Goal: Task Accomplishment & Management: Complete application form

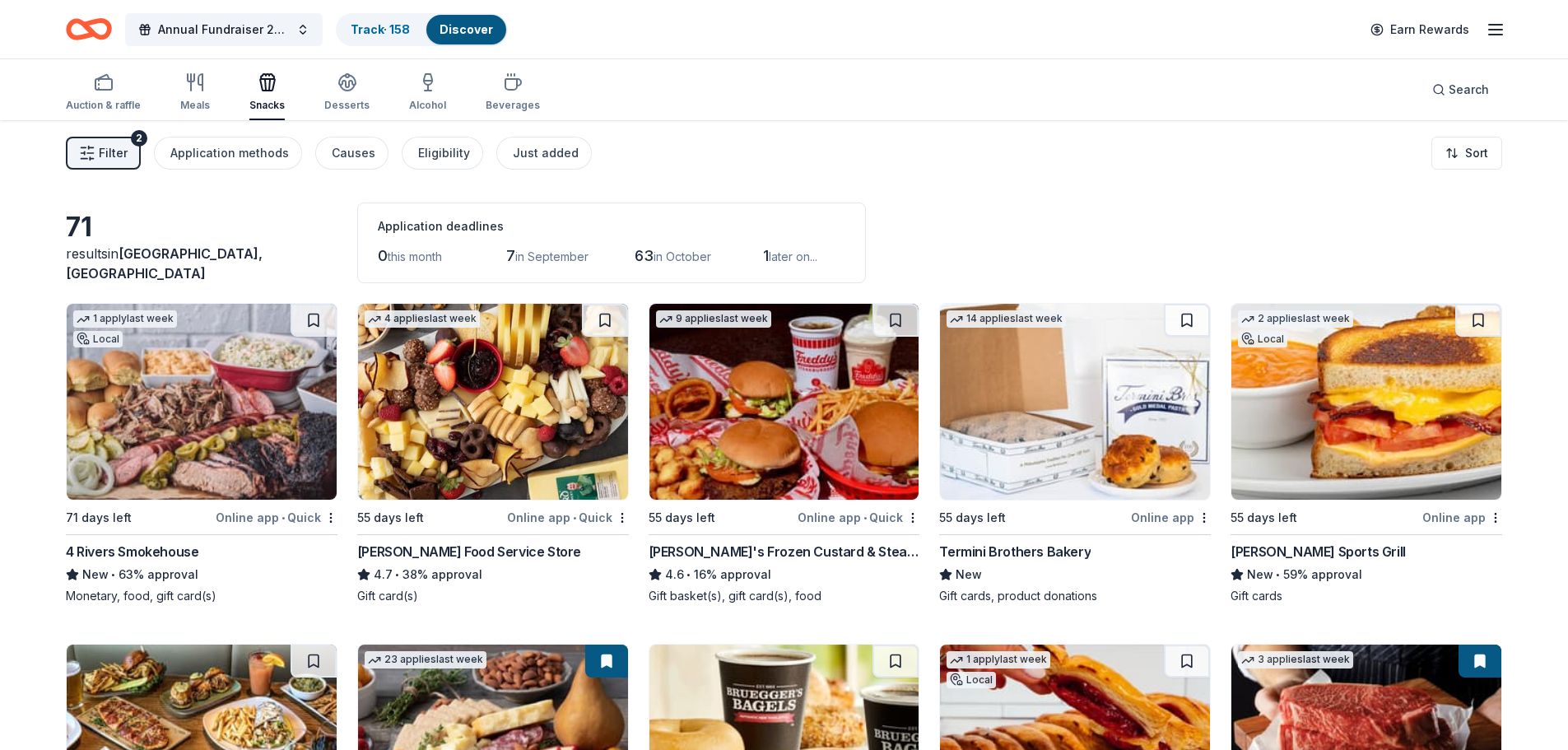
scroll to position [1596, 0]
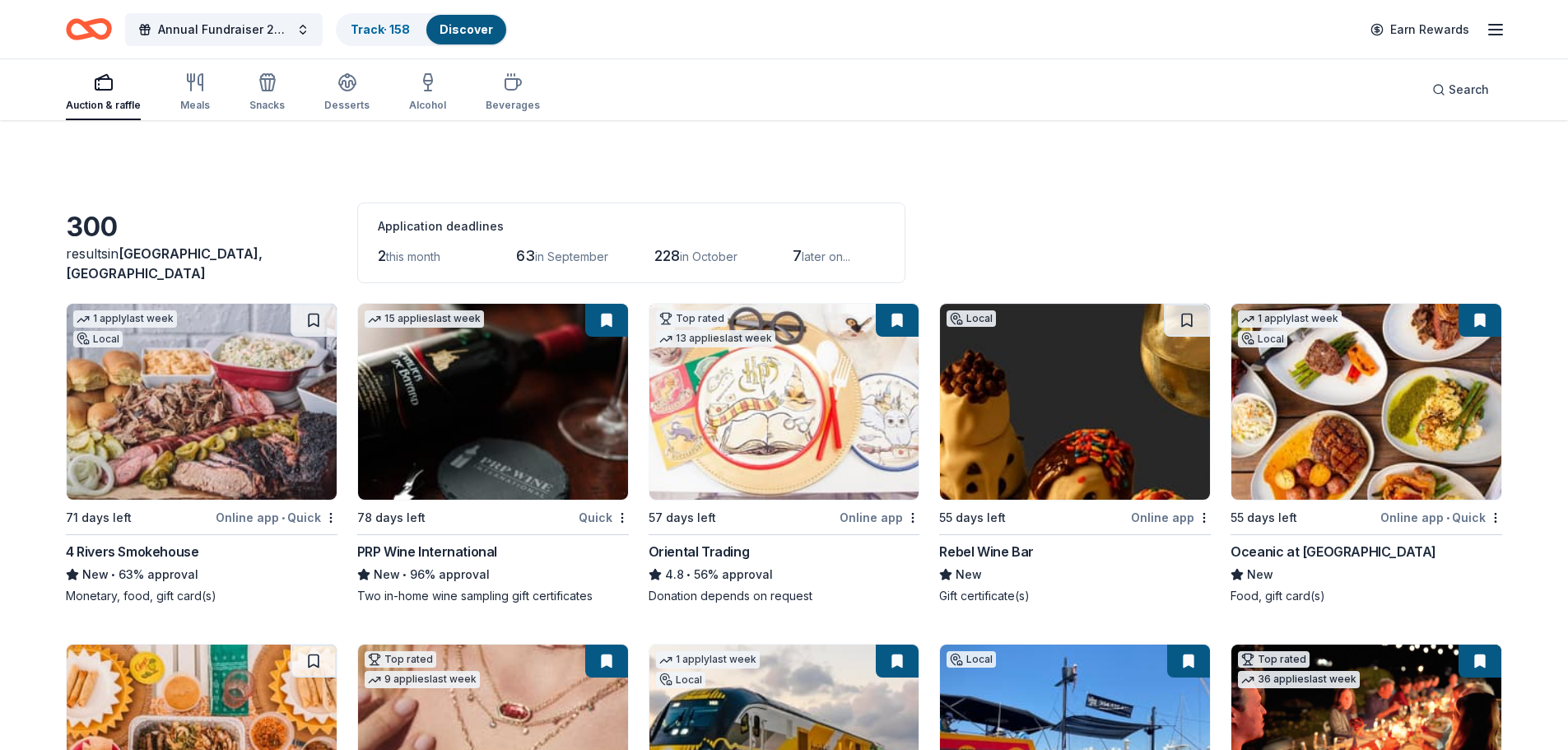
scroll to position [20541, 0]
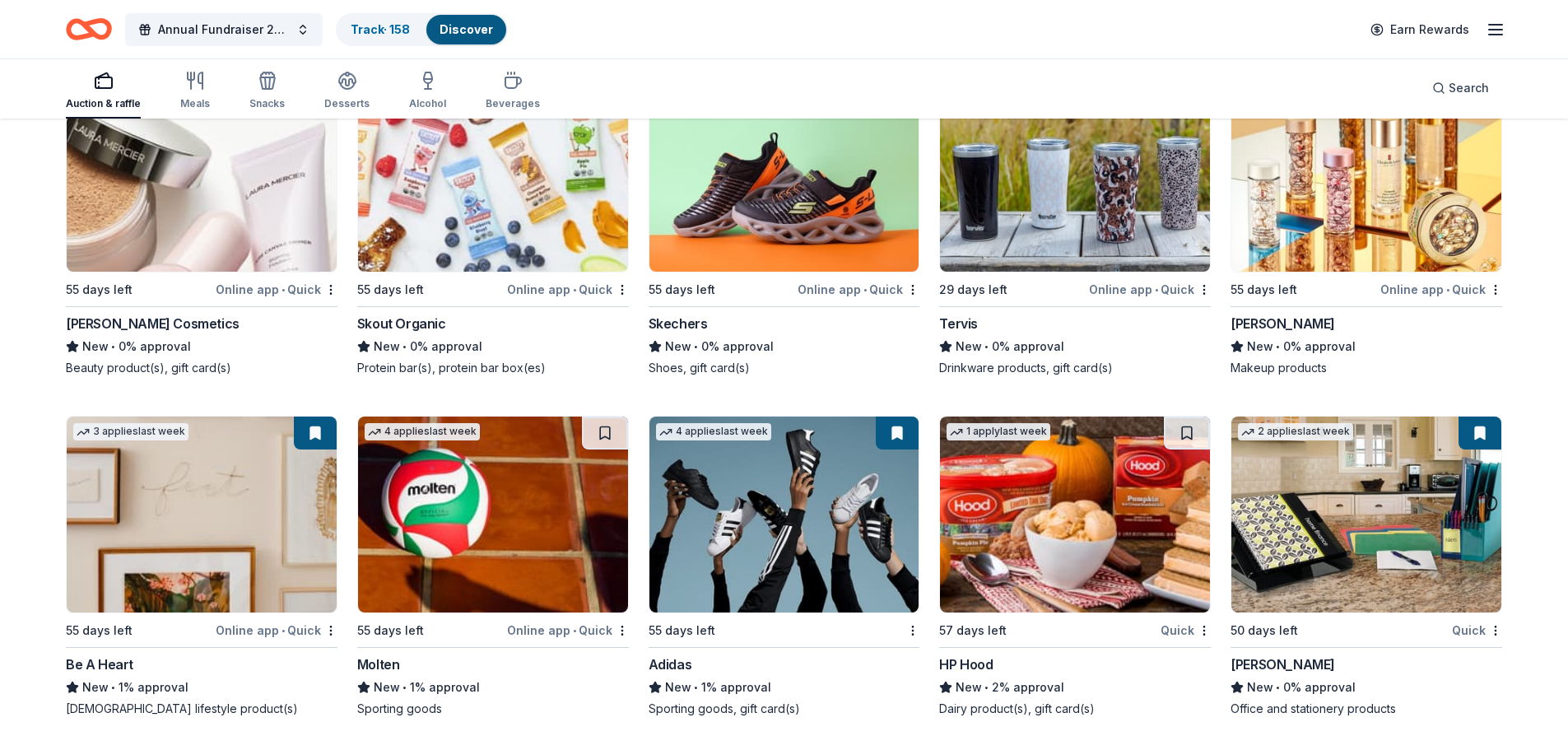
click at [1347, 207] on img at bounding box center [1366, 174] width 270 height 196
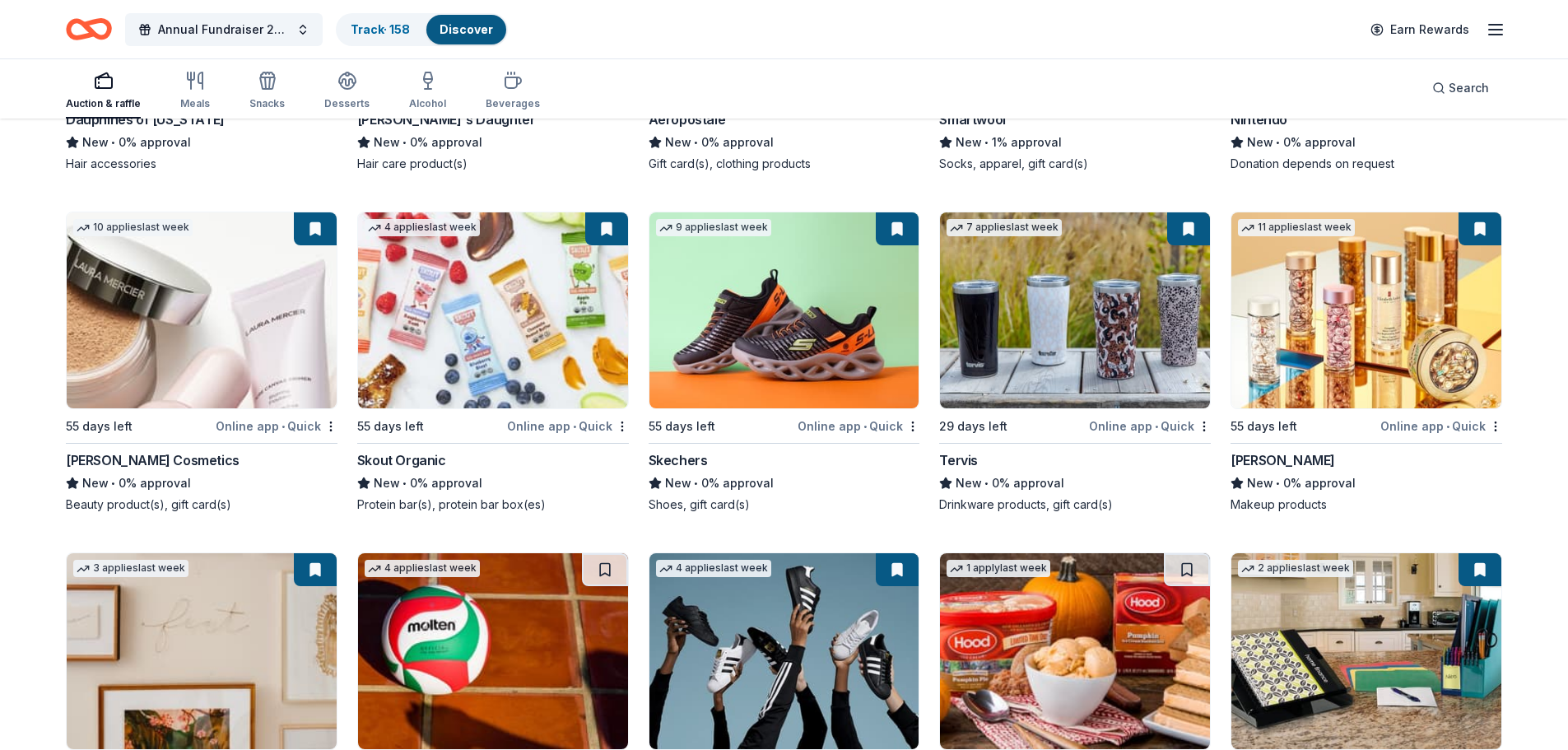
scroll to position [20376, 0]
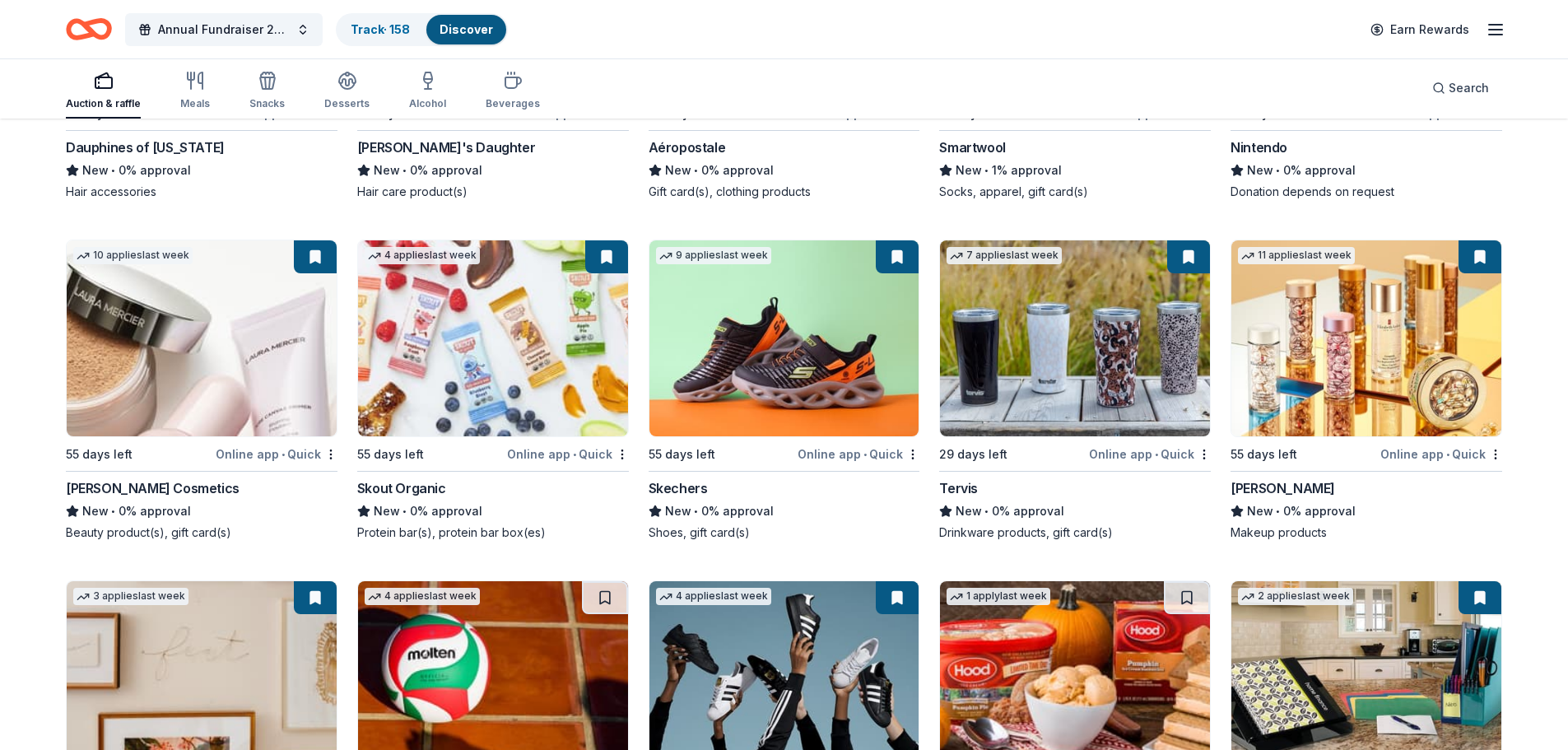
click at [176, 375] on img at bounding box center [201, 338] width 270 height 196
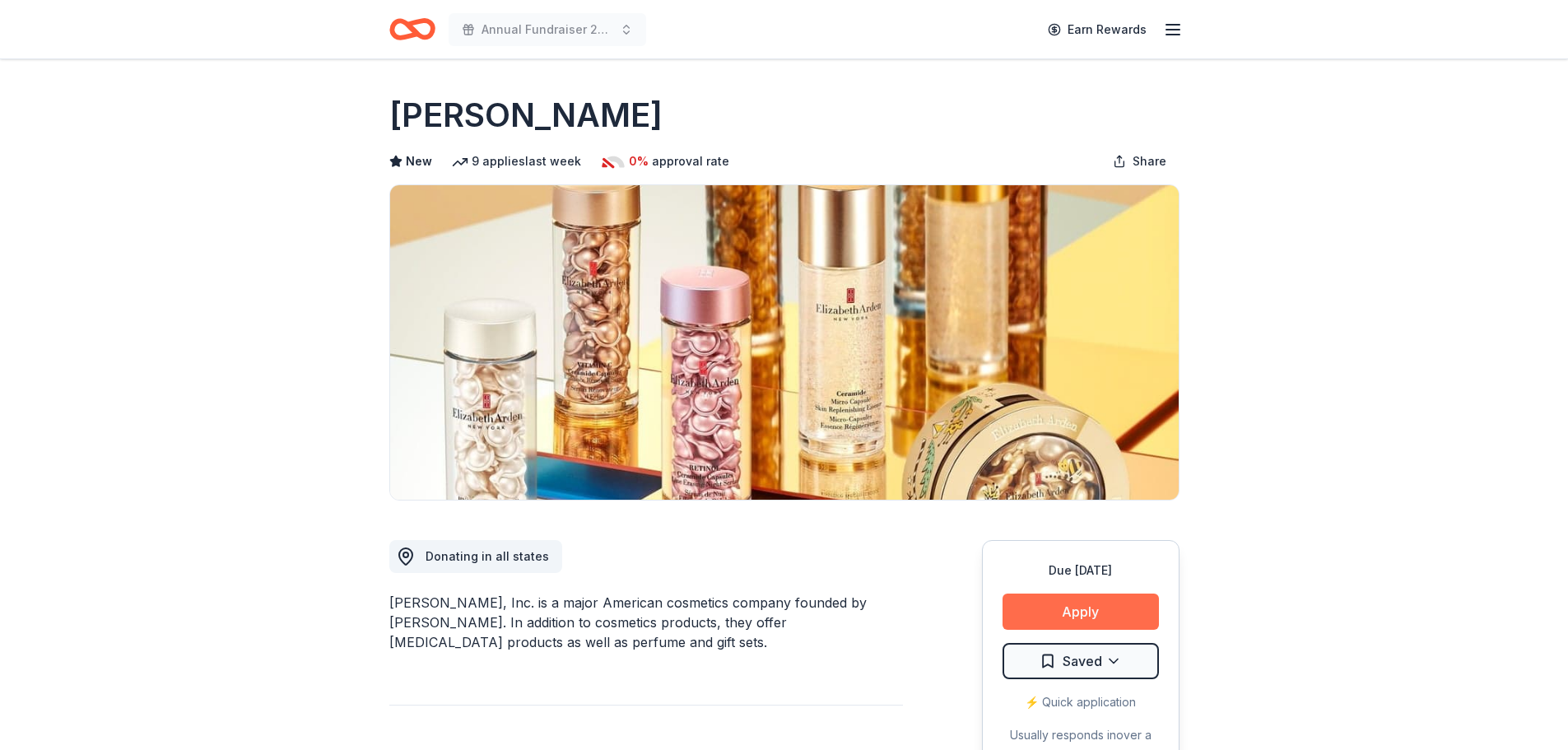
click at [1091, 610] on button "Apply" at bounding box center [1081, 612] width 156 height 36
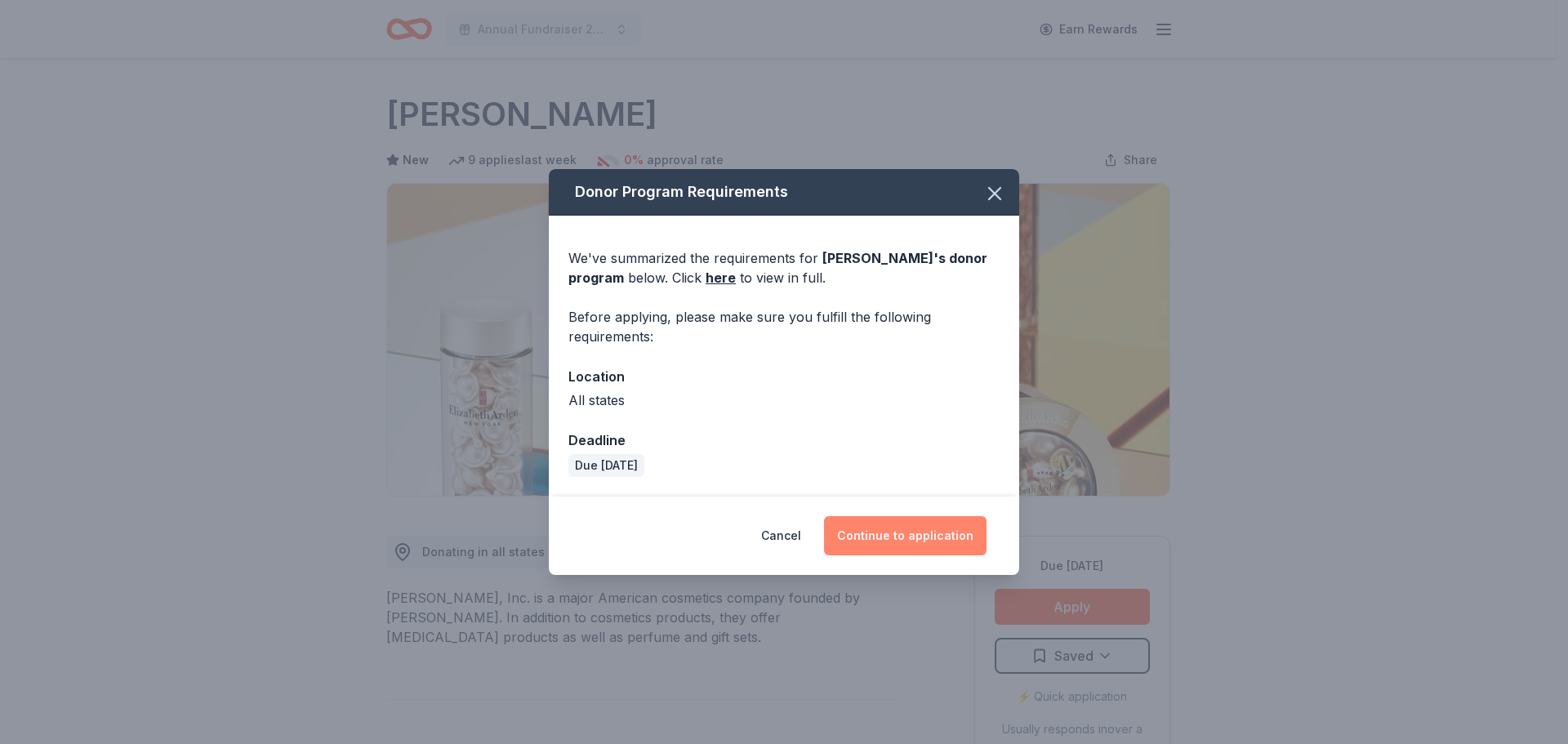
click at [913, 539] on button "Continue to application" at bounding box center [905, 535] width 162 height 39
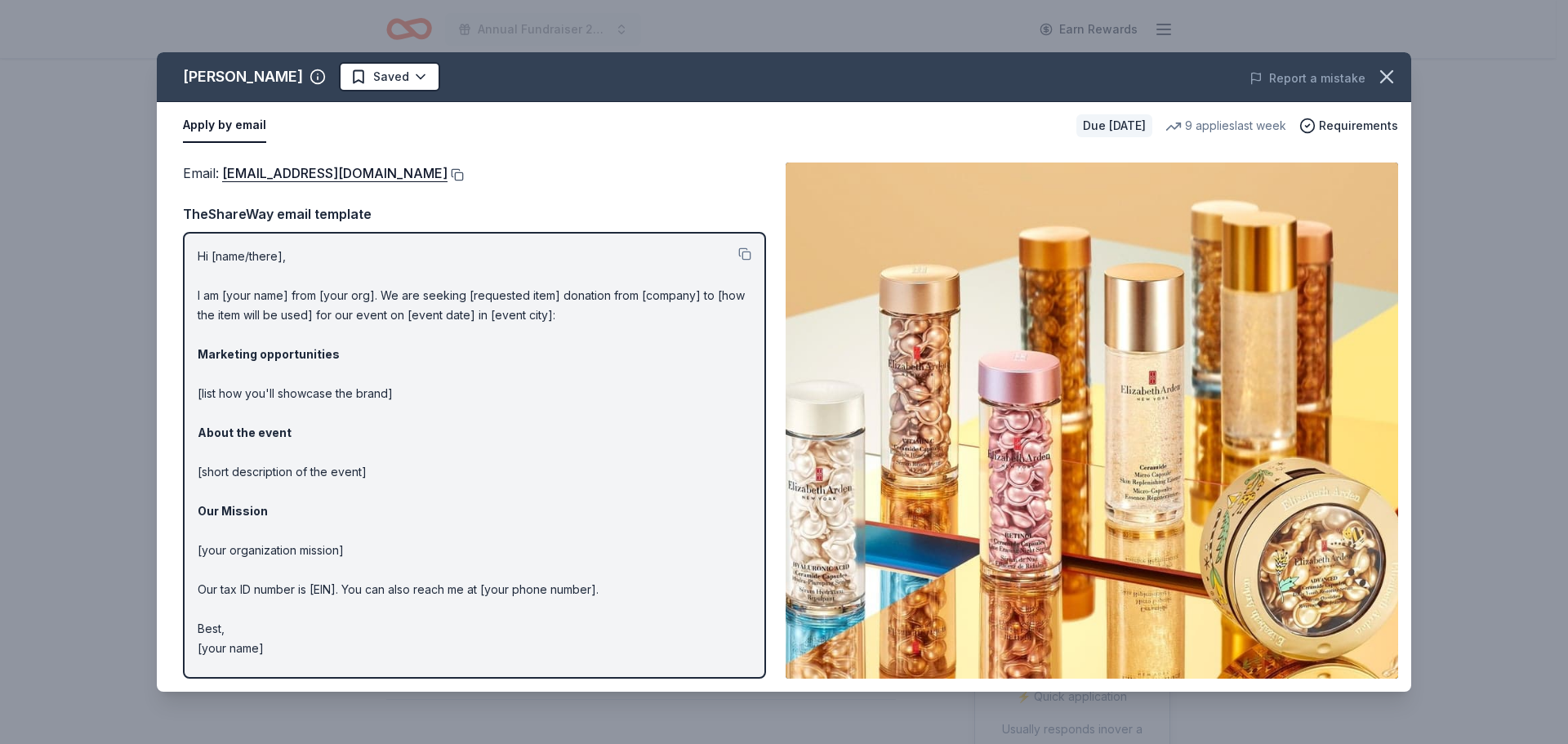
click at [462, 173] on button at bounding box center [455, 175] width 16 height 13
click at [746, 255] on button at bounding box center [745, 253] width 13 height 13
click at [462, 173] on button at bounding box center [455, 175] width 16 height 13
click at [391, 70] on html "Annual Fundraiser 2025 Earn Rewards Due in 55 days Share Elizabeth Arden New 9 …" at bounding box center [784, 372] width 1568 height 744
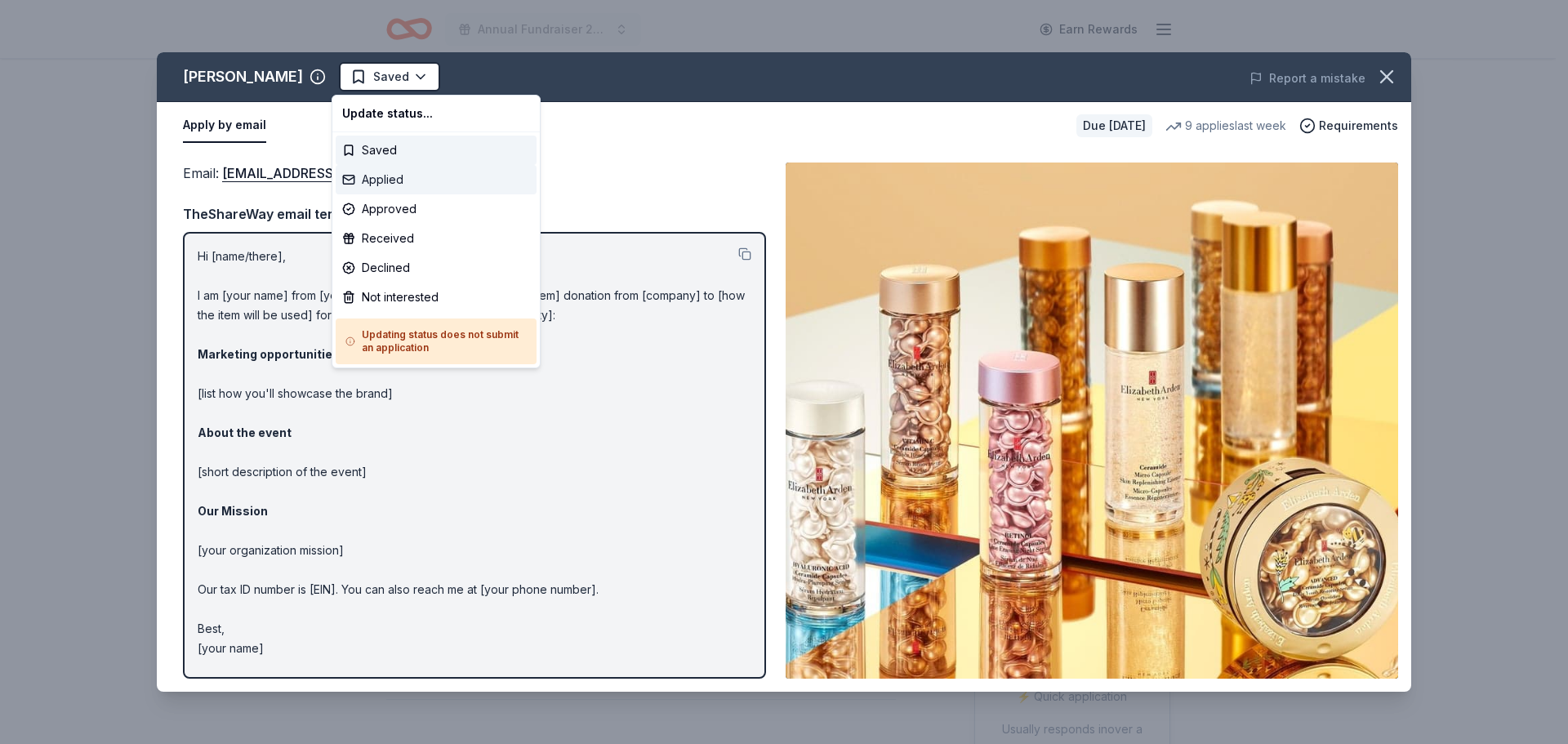
click at [382, 179] on div "Applied" at bounding box center [436, 179] width 201 height 30
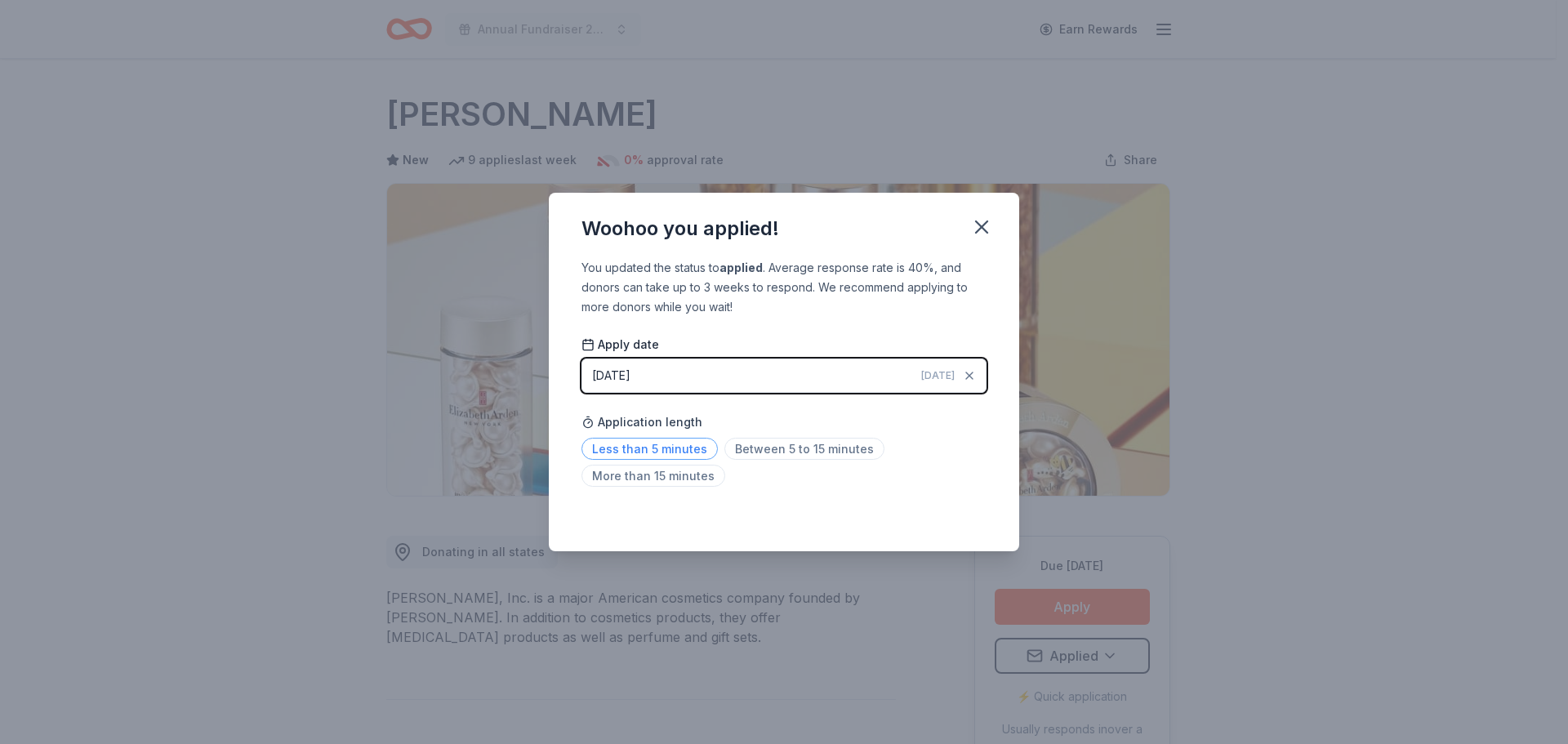
click at [679, 445] on span "Less than 5 minutes" at bounding box center [649, 448] width 136 height 22
click at [990, 228] on icon "button" at bounding box center [981, 226] width 23 height 23
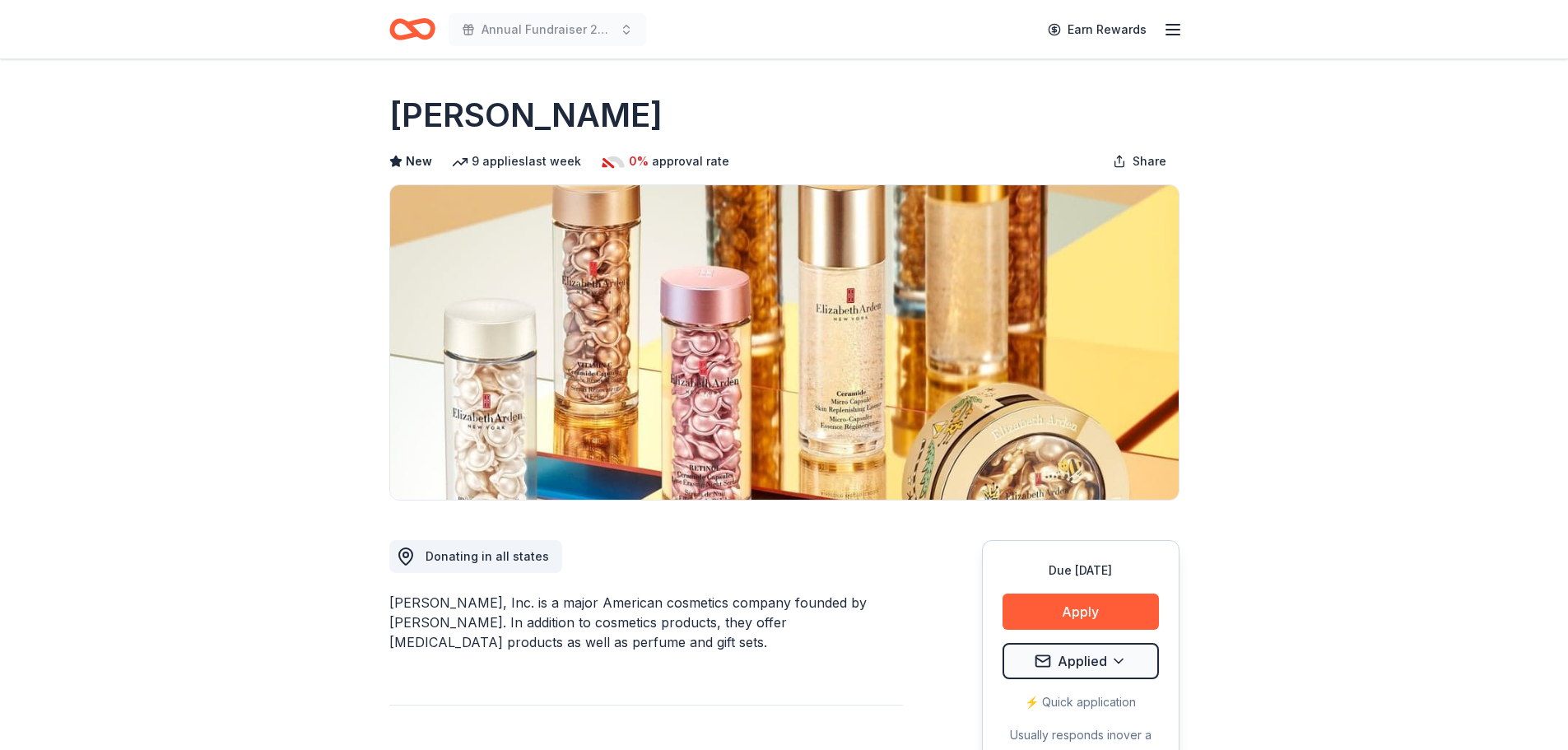
click at [405, 22] on icon "Home" at bounding box center [404, 29] width 25 height 16
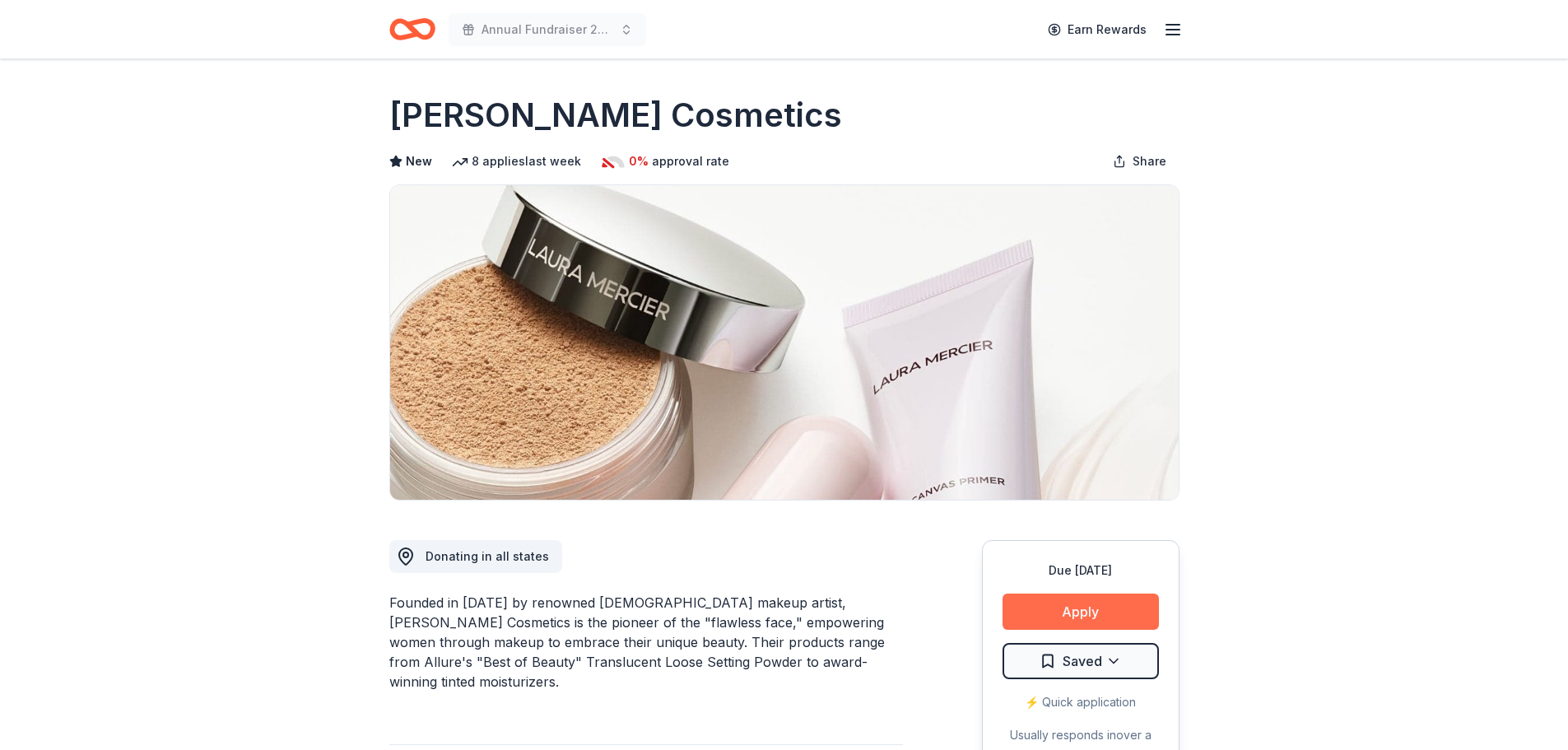
click at [1037, 605] on button "Apply" at bounding box center [1081, 612] width 156 height 36
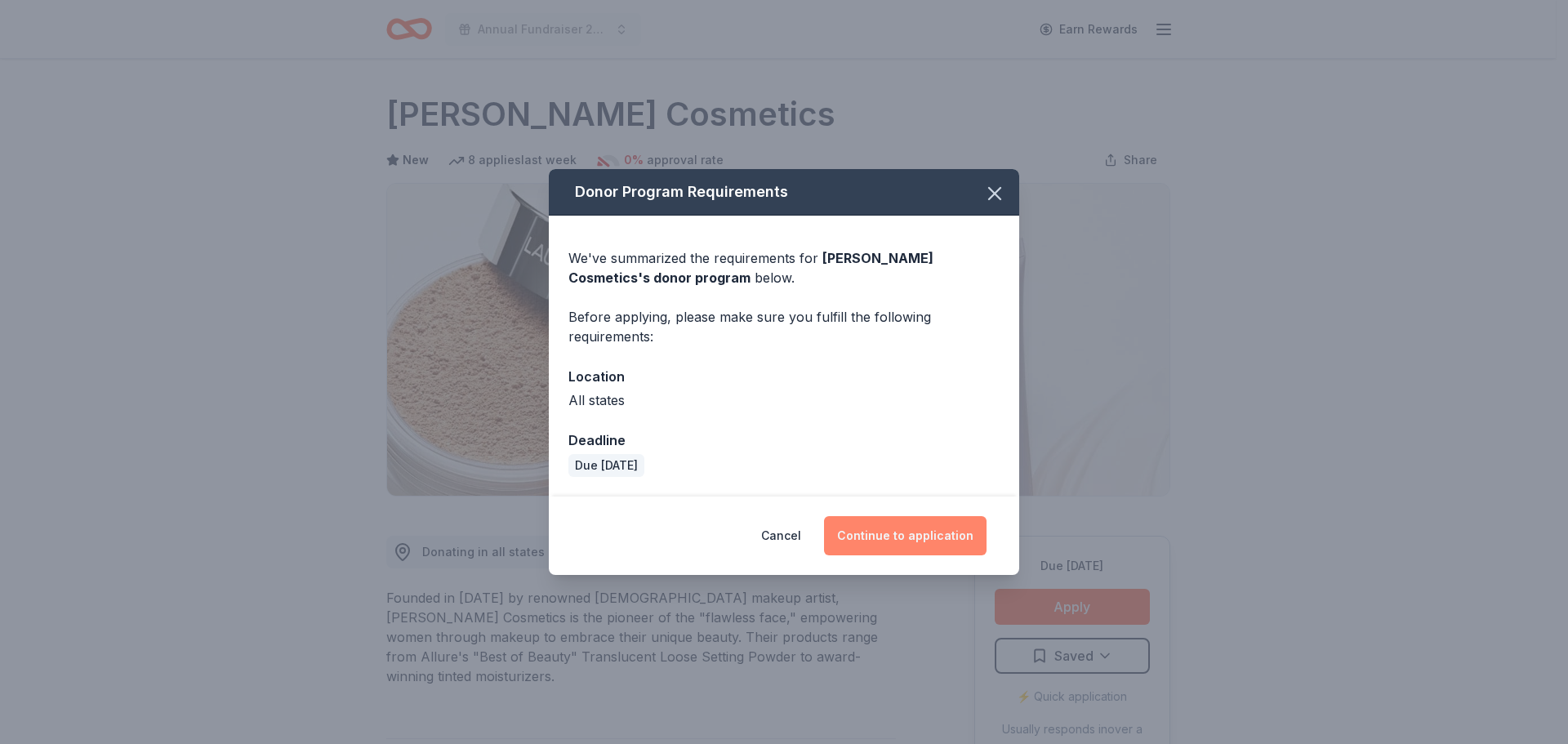
click at [949, 535] on button "Continue to application" at bounding box center [905, 535] width 162 height 39
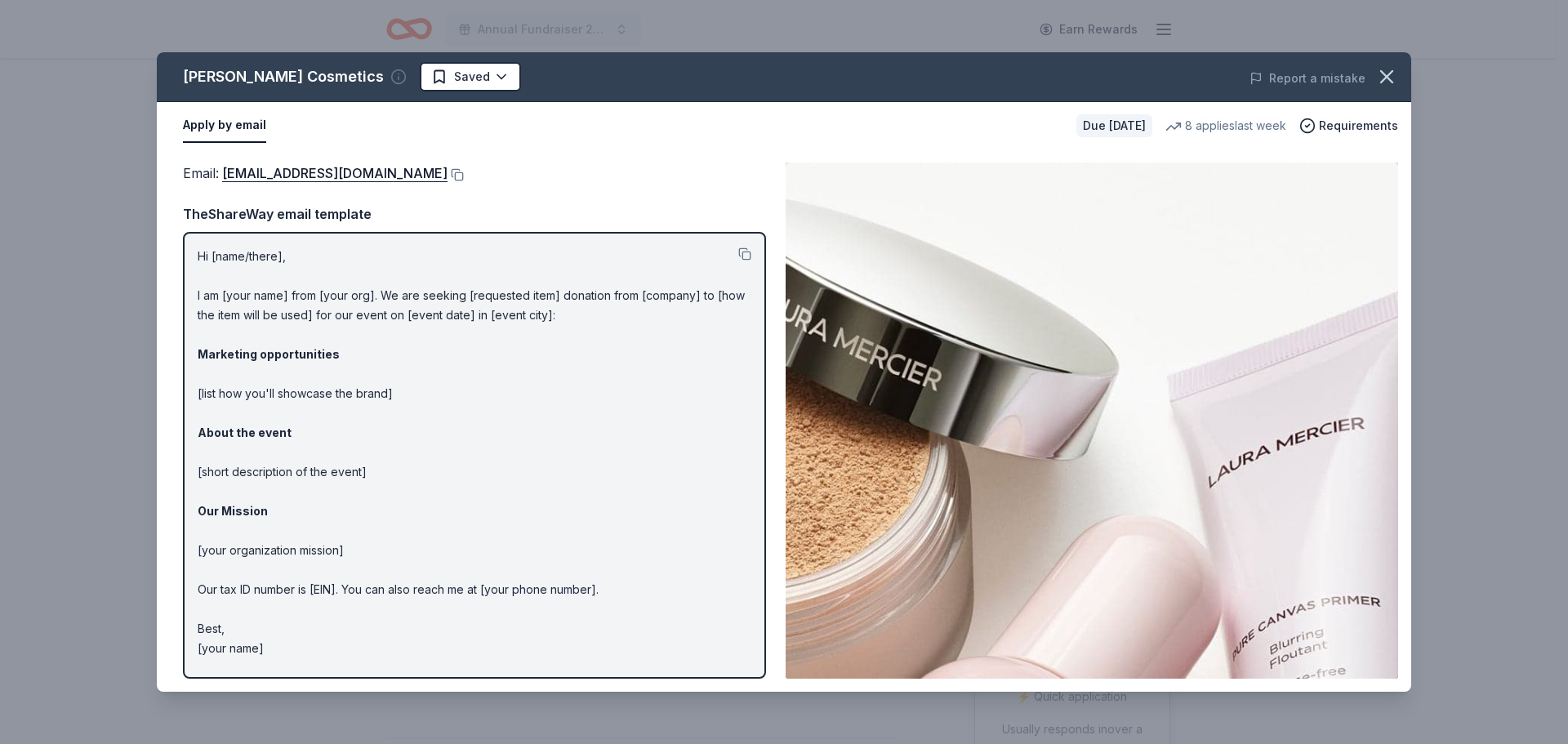
click at [390, 75] on icon "button" at bounding box center [399, 77] width 16 height 16
click at [648, 131] on div "Apply by email" at bounding box center [623, 125] width 880 height 34
drag, startPoint x: 180, startPoint y: 77, endPoint x: 307, endPoint y: 72, distance: 127.1
click at [307, 72] on div "Laura Mercier Cosmetics Saved" at bounding box center [533, 77] width 753 height 30
click at [1391, 74] on icon "button" at bounding box center [1386, 76] width 23 height 23
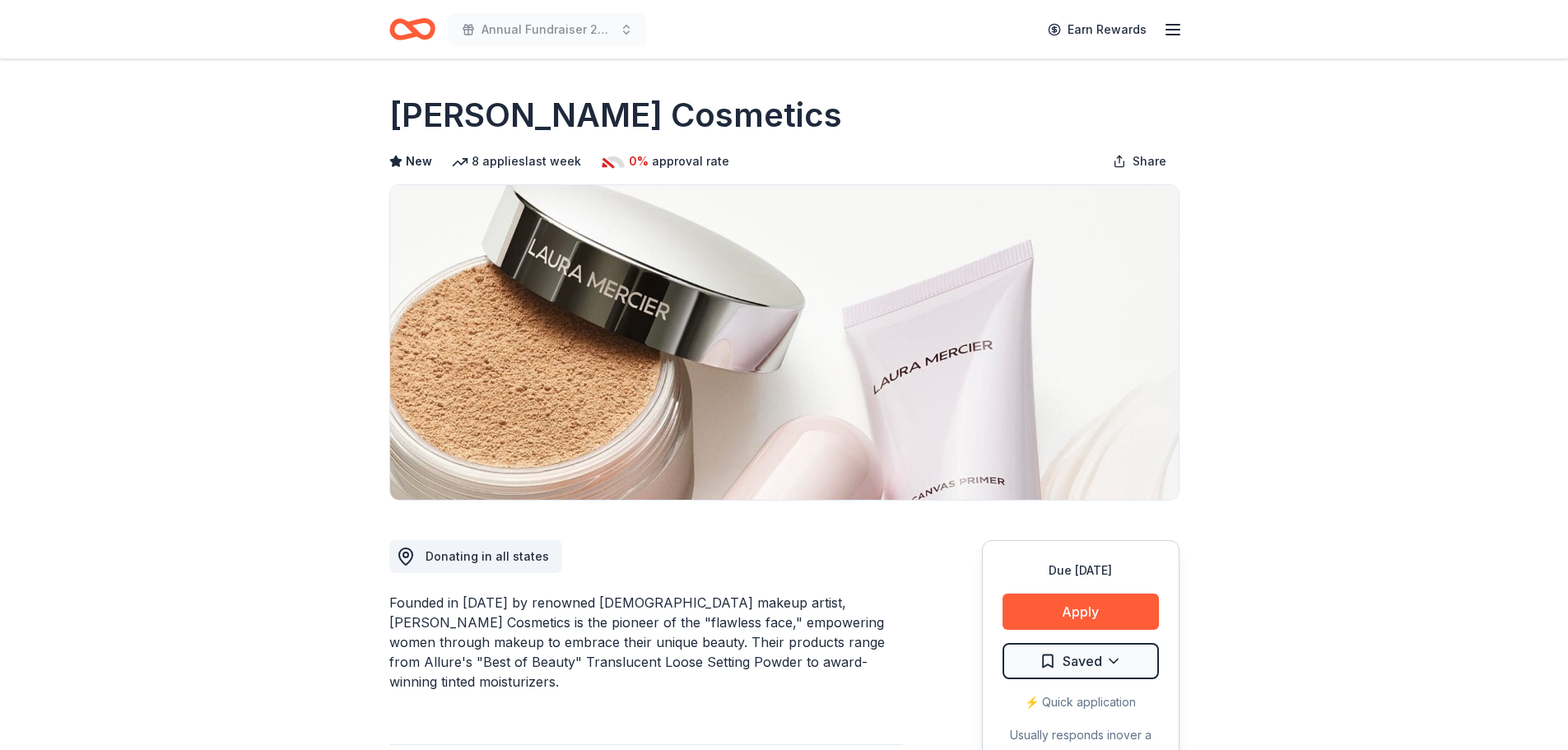
drag, startPoint x: 387, startPoint y: 115, endPoint x: 817, endPoint y: 109, distance: 430.0
drag, startPoint x: 812, startPoint y: 109, endPoint x: 376, endPoint y: 118, distance: 436.1
click at [1077, 659] on html "Annual Fundraiser 2025 Earn Rewards Due in 55 days Share Laura Mercier Cosmetic…" at bounding box center [784, 375] width 1568 height 750
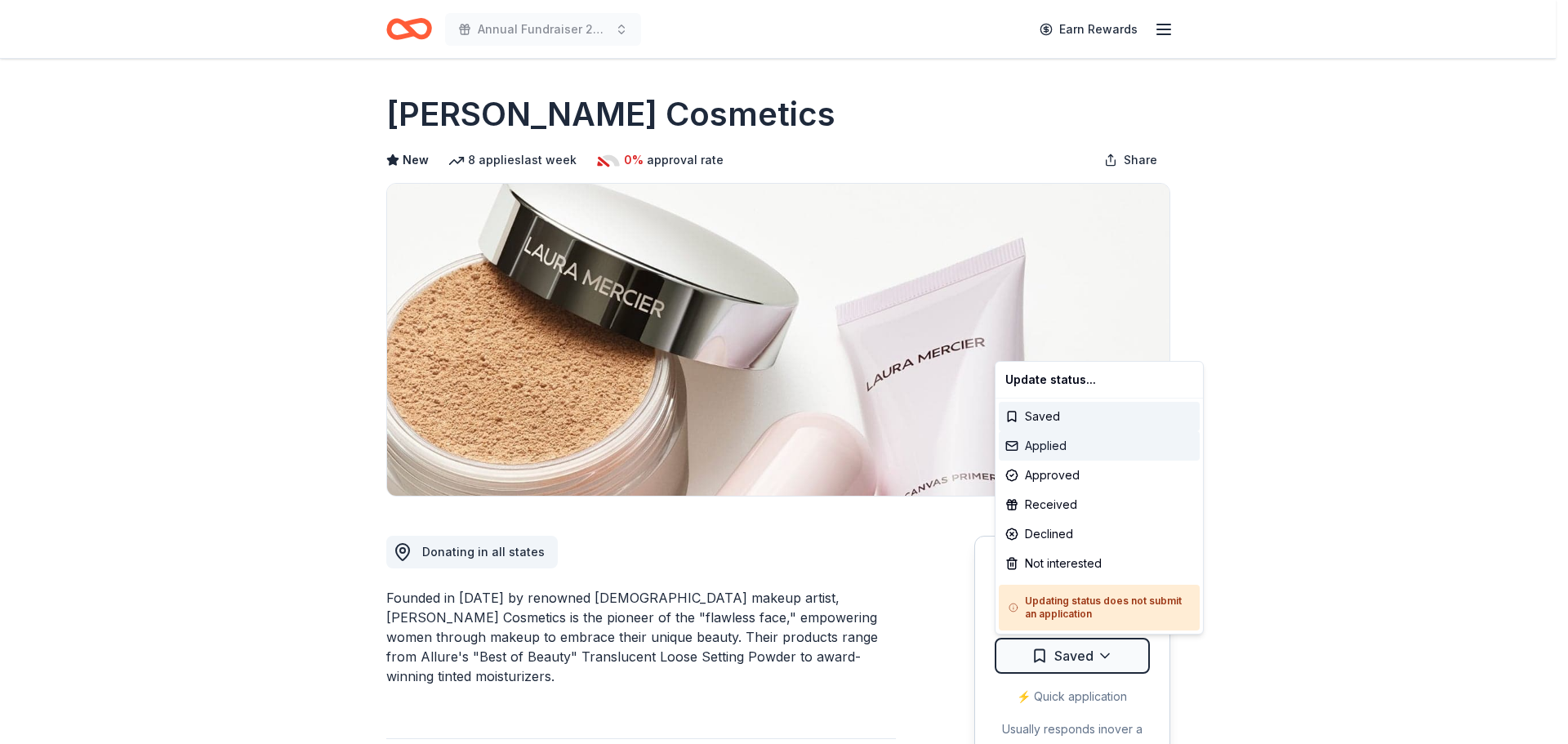
click at [1059, 437] on div "Applied" at bounding box center [1099, 445] width 201 height 30
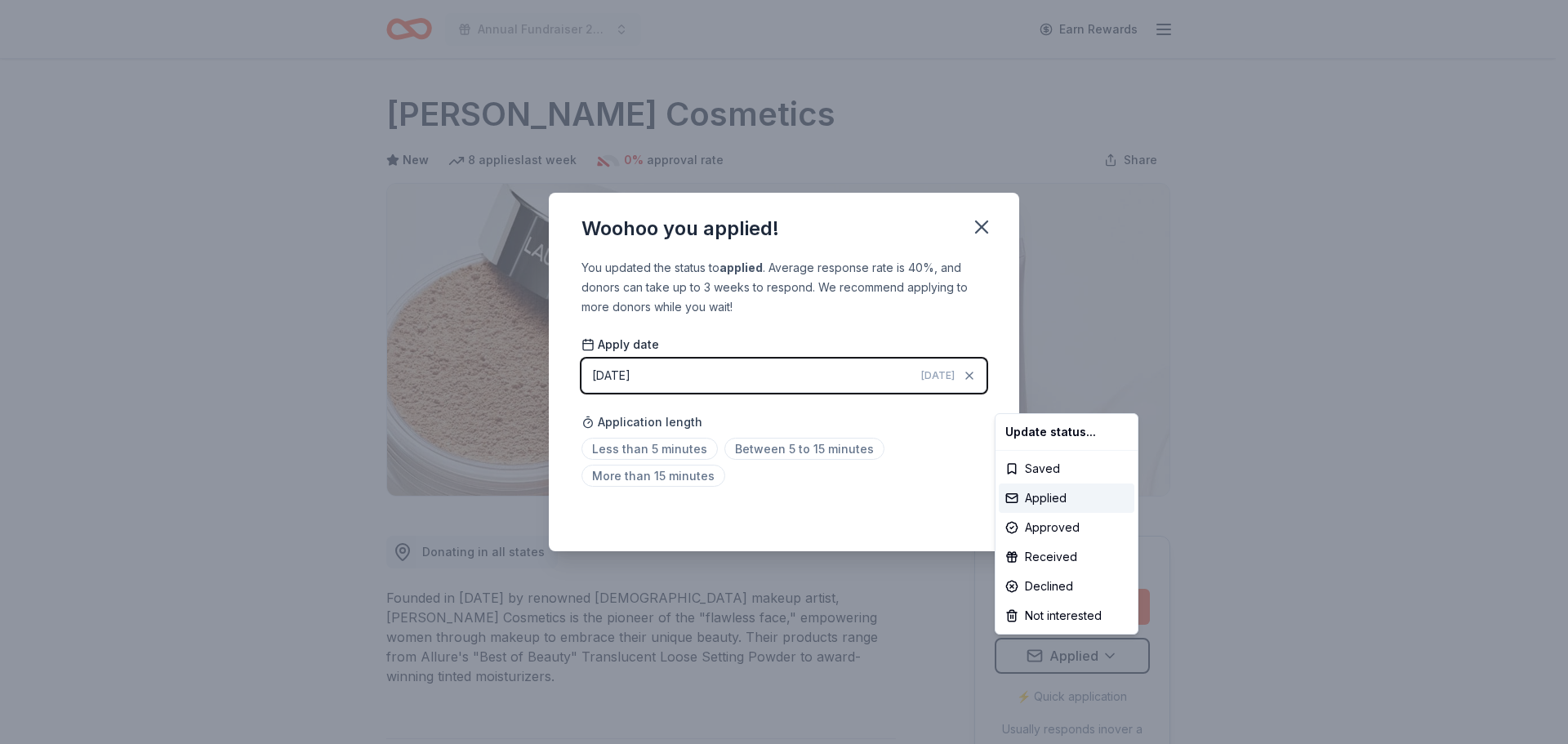
click at [636, 445] on html "Annual Fundraiser 2025 Earn Rewards Due in 55 days Share Laura Mercier Cosmetic…" at bounding box center [784, 372] width 1568 height 744
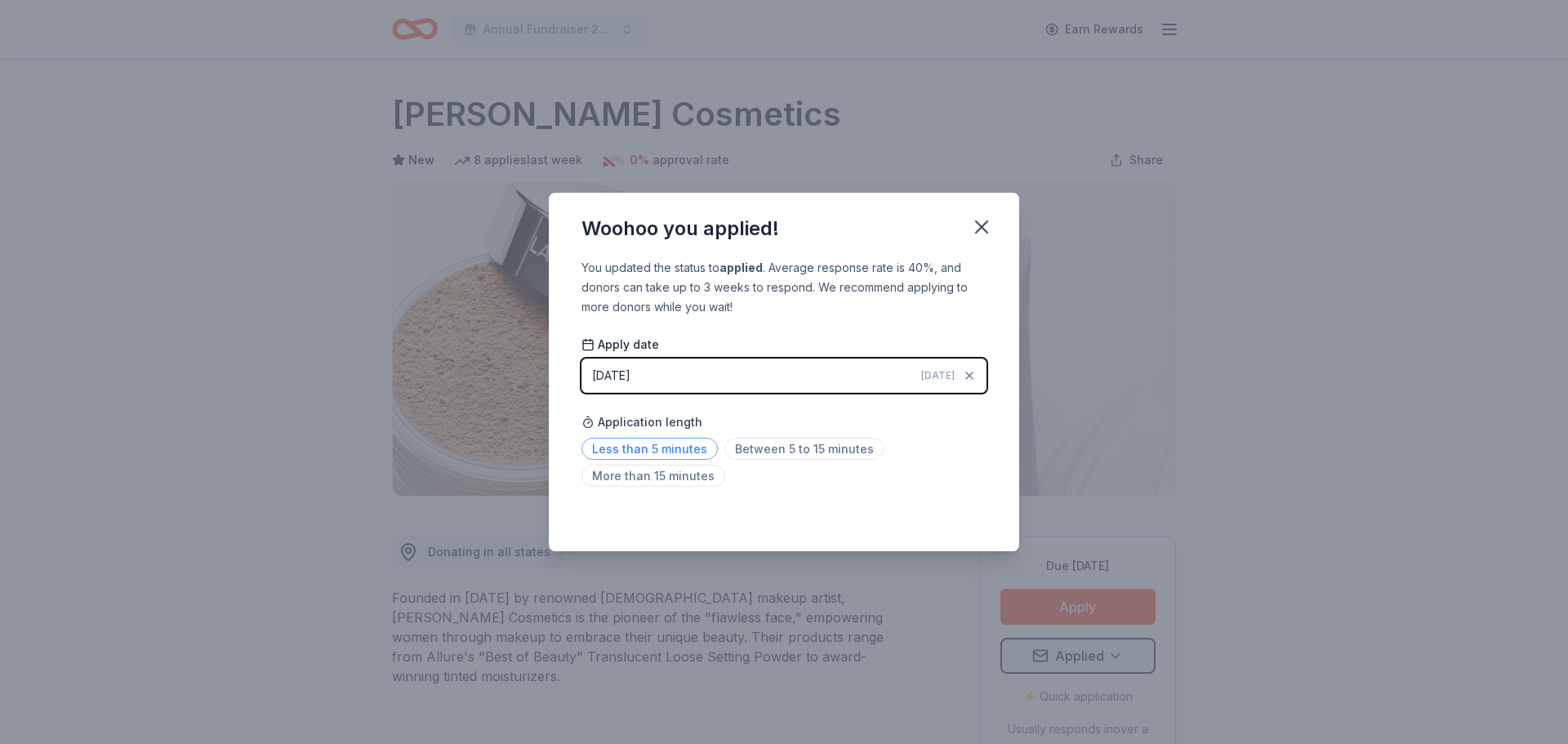
click at [634, 453] on span "Less than 5 minutes" at bounding box center [649, 448] width 136 height 22
click at [601, 452] on span "Less than 5 minutes" at bounding box center [649, 448] width 136 height 22
click at [681, 448] on span "Less than 5 minutes" at bounding box center [649, 448] width 136 height 22
click at [782, 458] on span "Between 5 to 15 minutes" at bounding box center [804, 448] width 160 height 22
click at [699, 448] on span "Less than 5 minutes" at bounding box center [649, 448] width 136 height 22
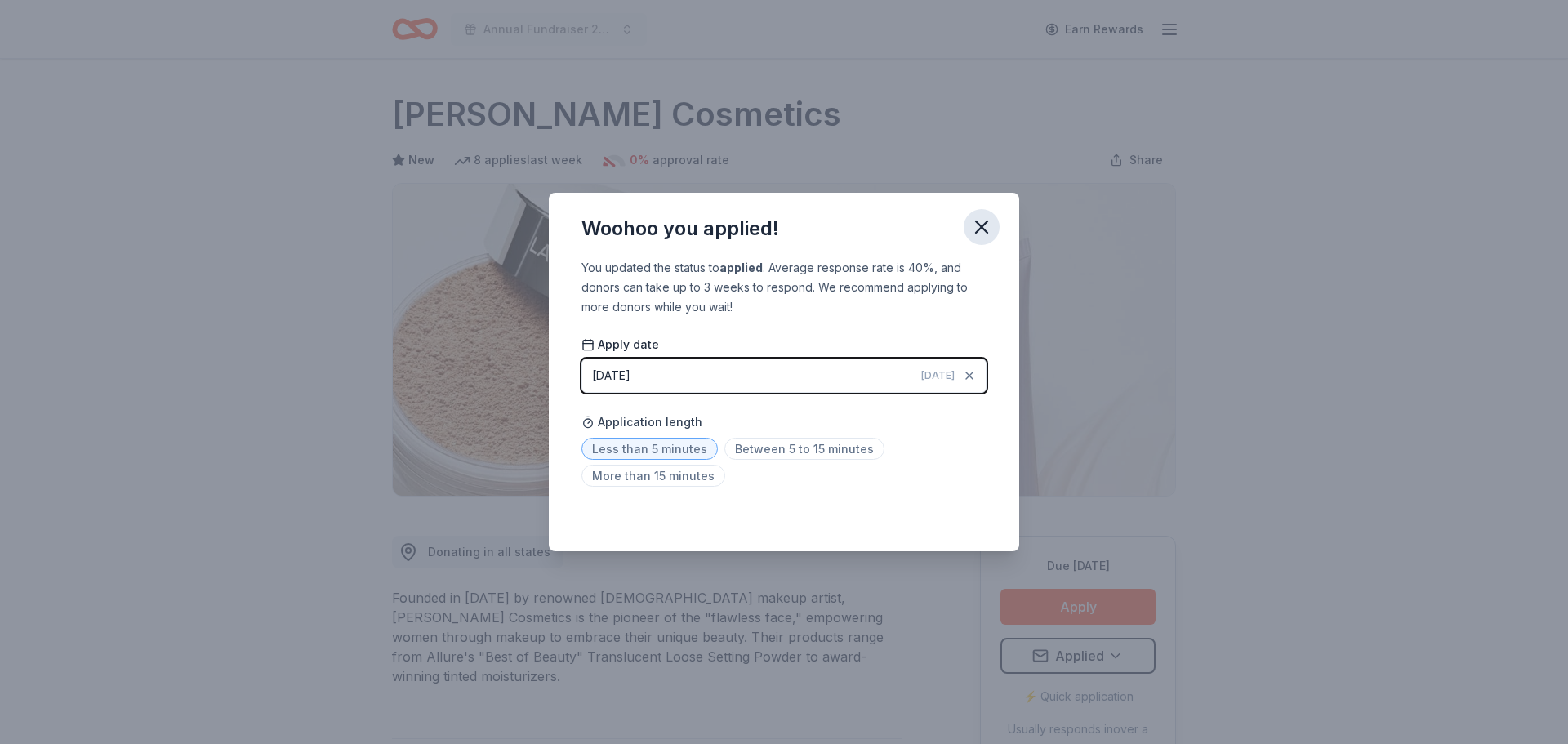
click at [979, 225] on icon "button" at bounding box center [981, 226] width 12 height 12
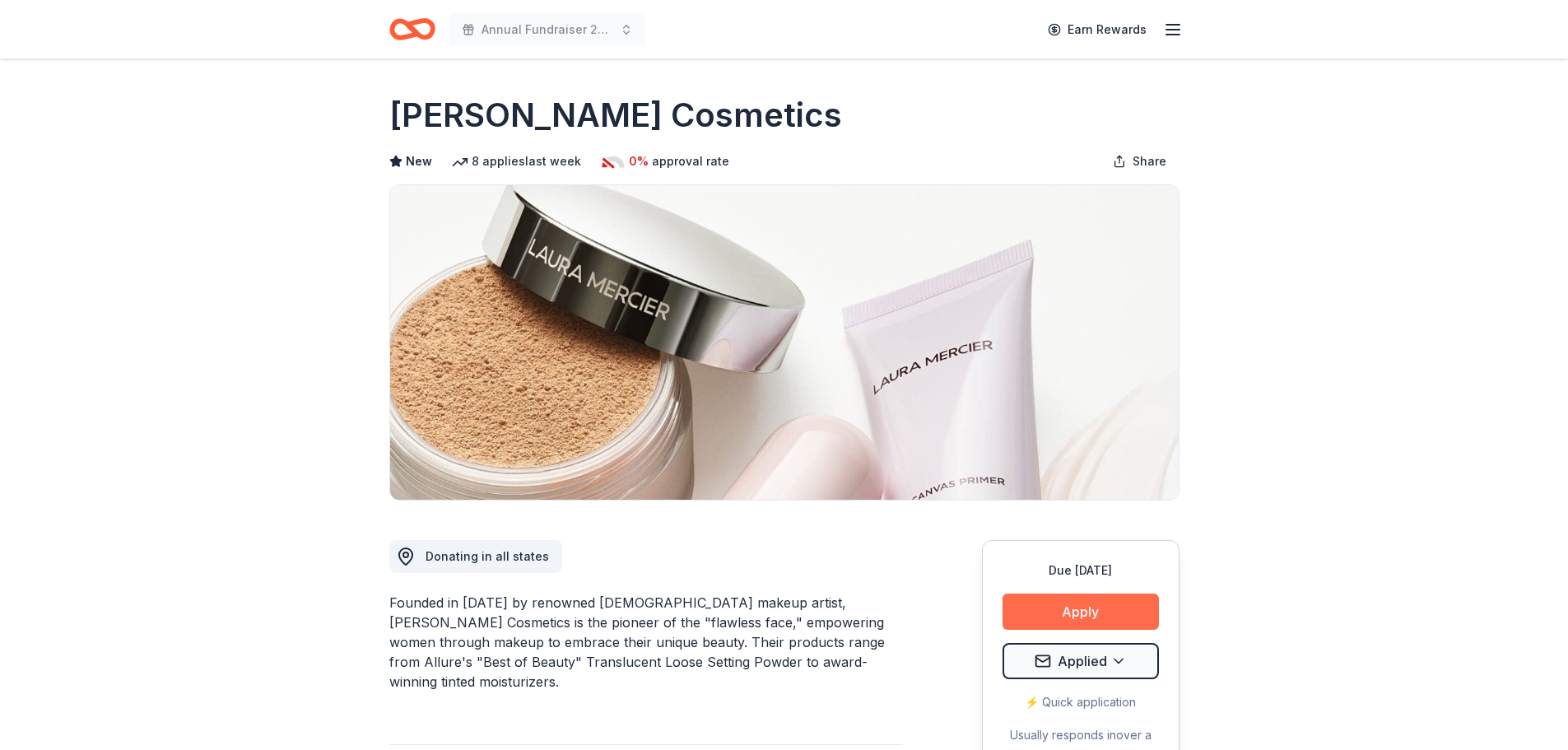
click at [1066, 607] on button "Apply" at bounding box center [1081, 612] width 156 height 36
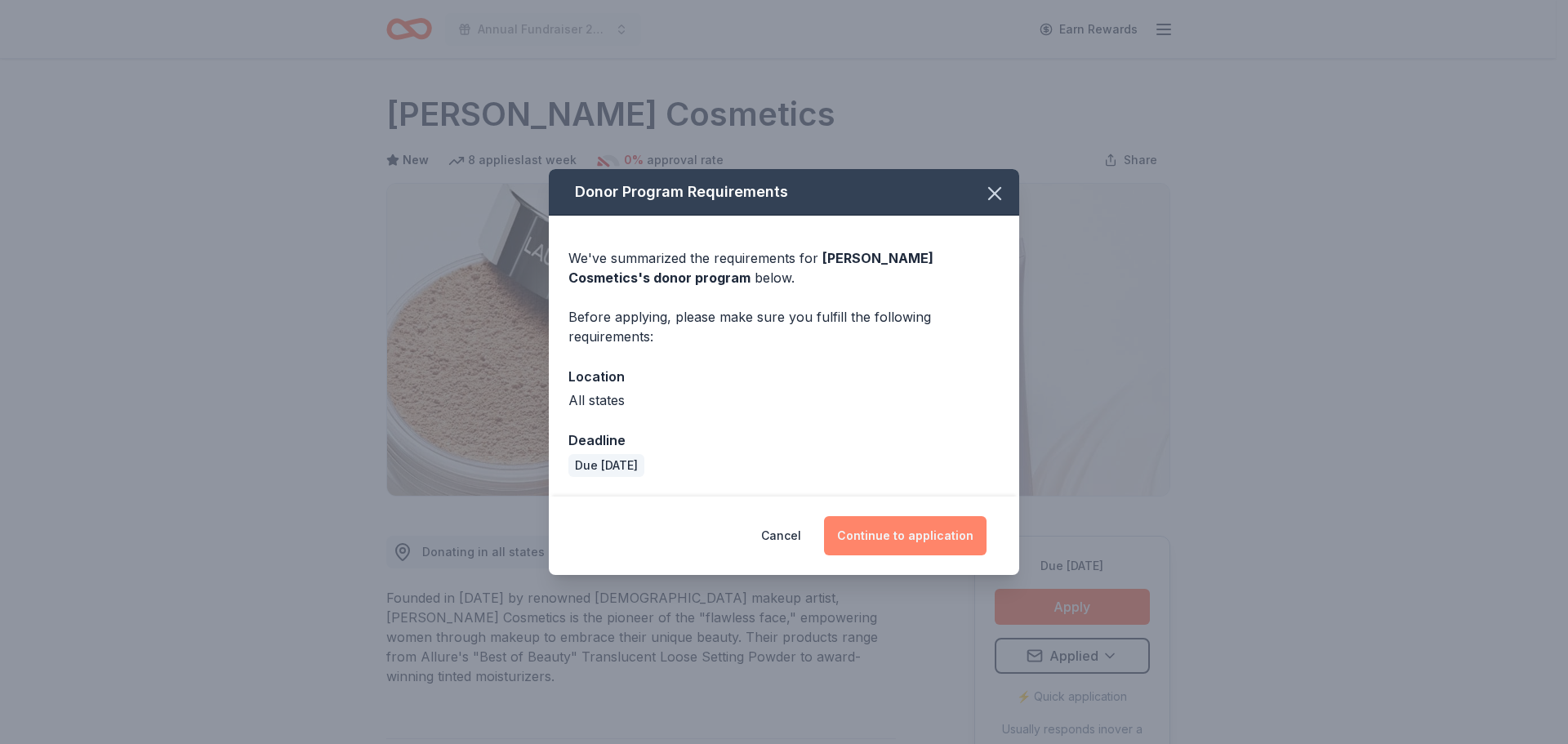
click at [894, 537] on button "Continue to application" at bounding box center [905, 535] width 162 height 39
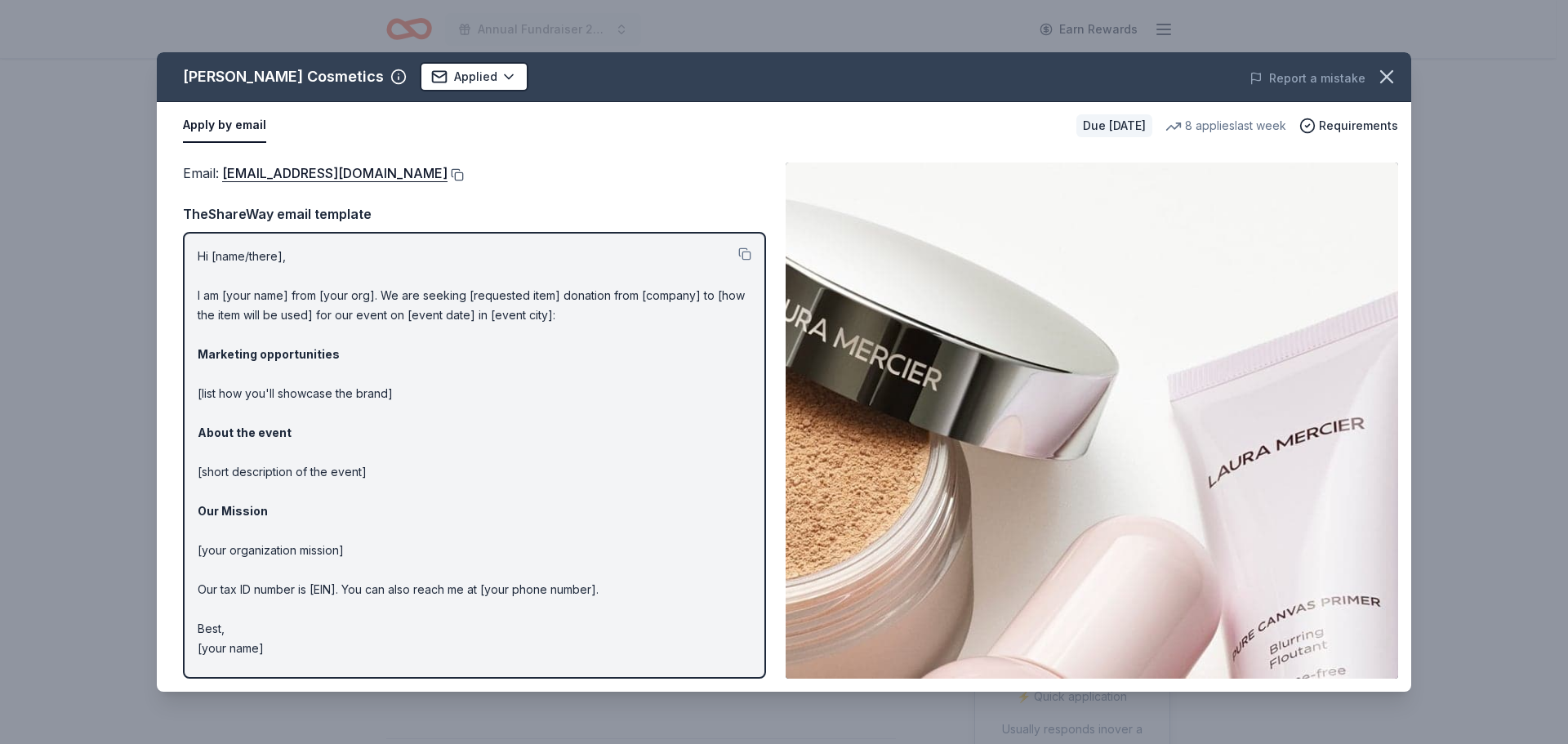
click at [447, 169] on button at bounding box center [455, 175] width 16 height 13
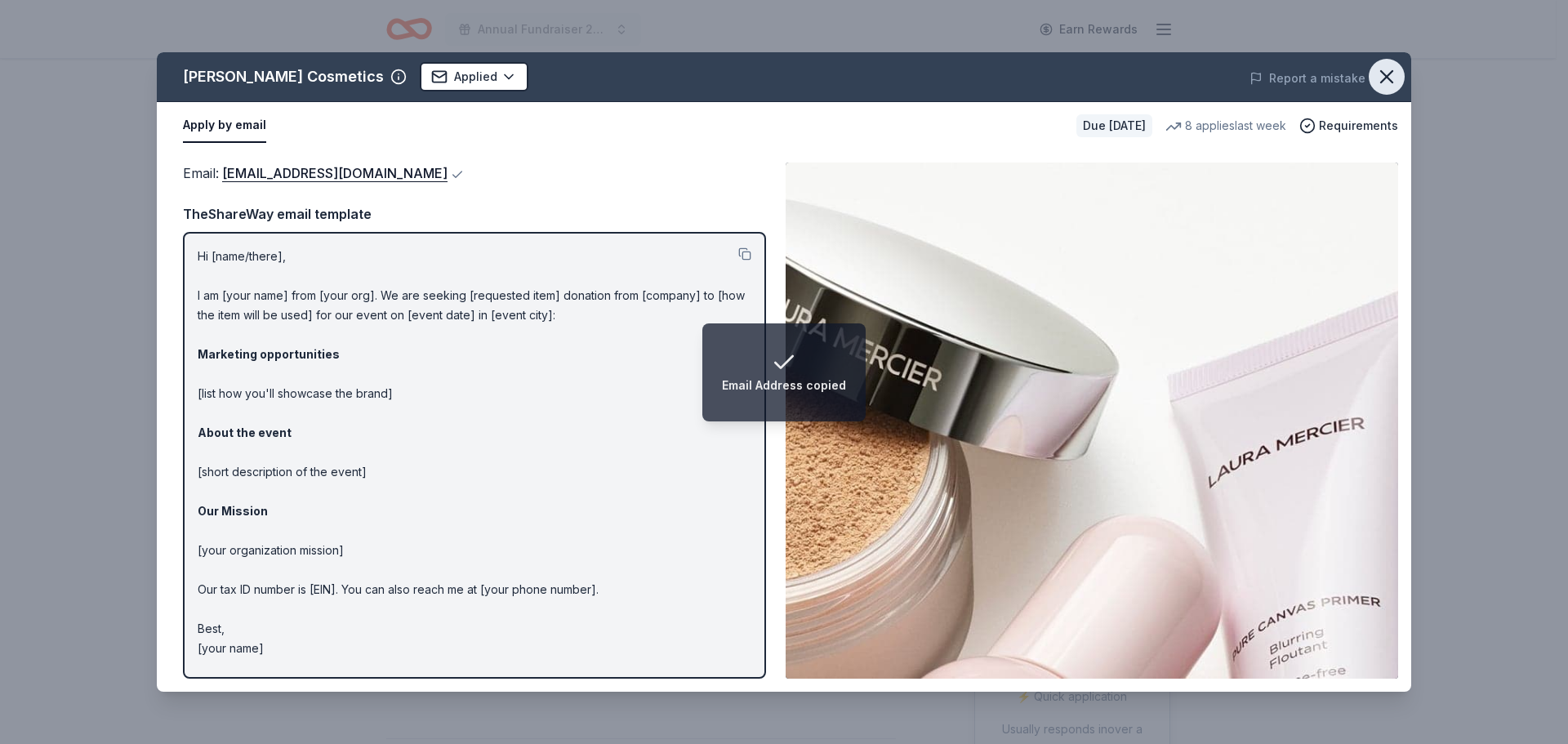
click at [1380, 70] on icon "button" at bounding box center [1386, 76] width 23 height 23
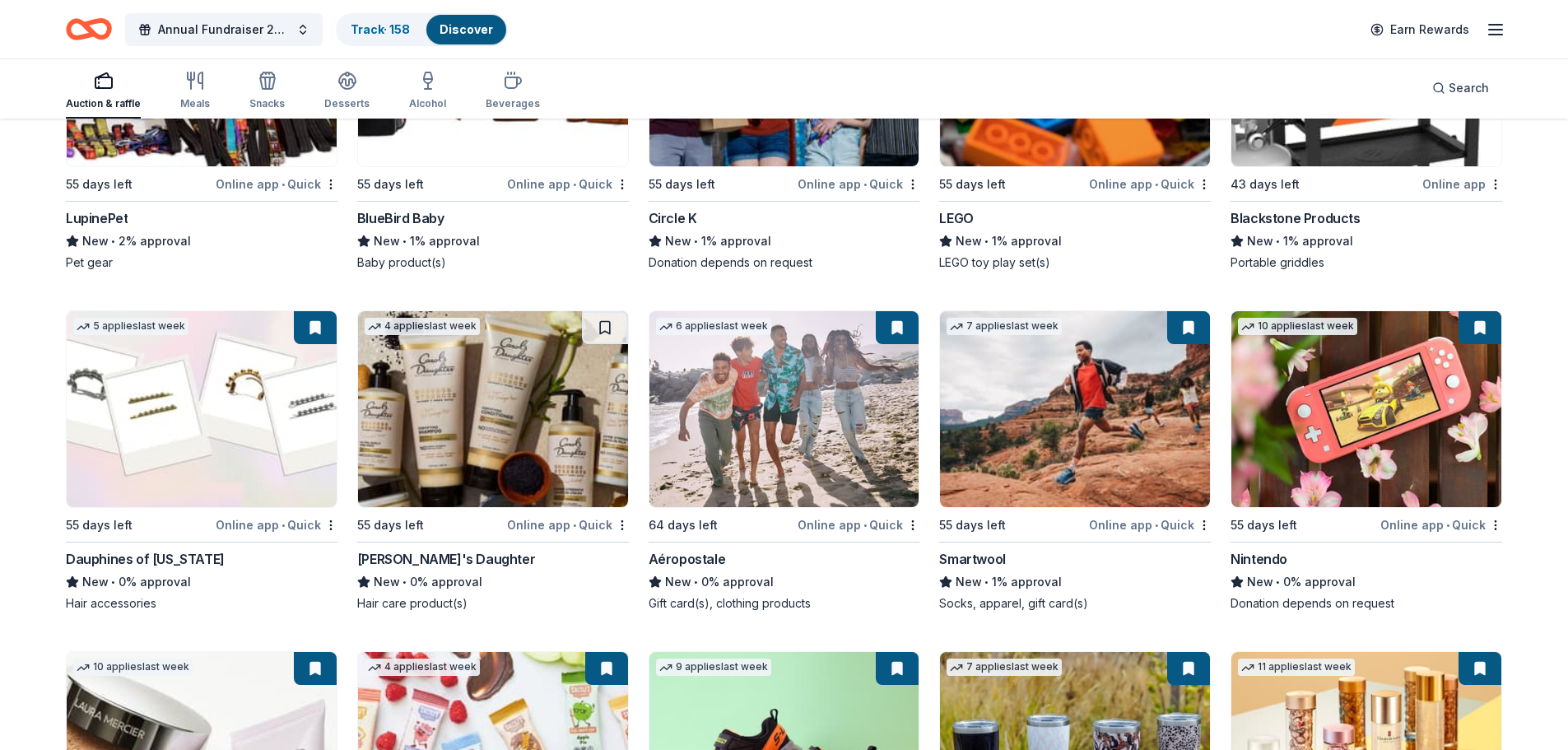
scroll to position [19965, 0]
click at [794, 430] on img at bounding box center [784, 409] width 270 height 196
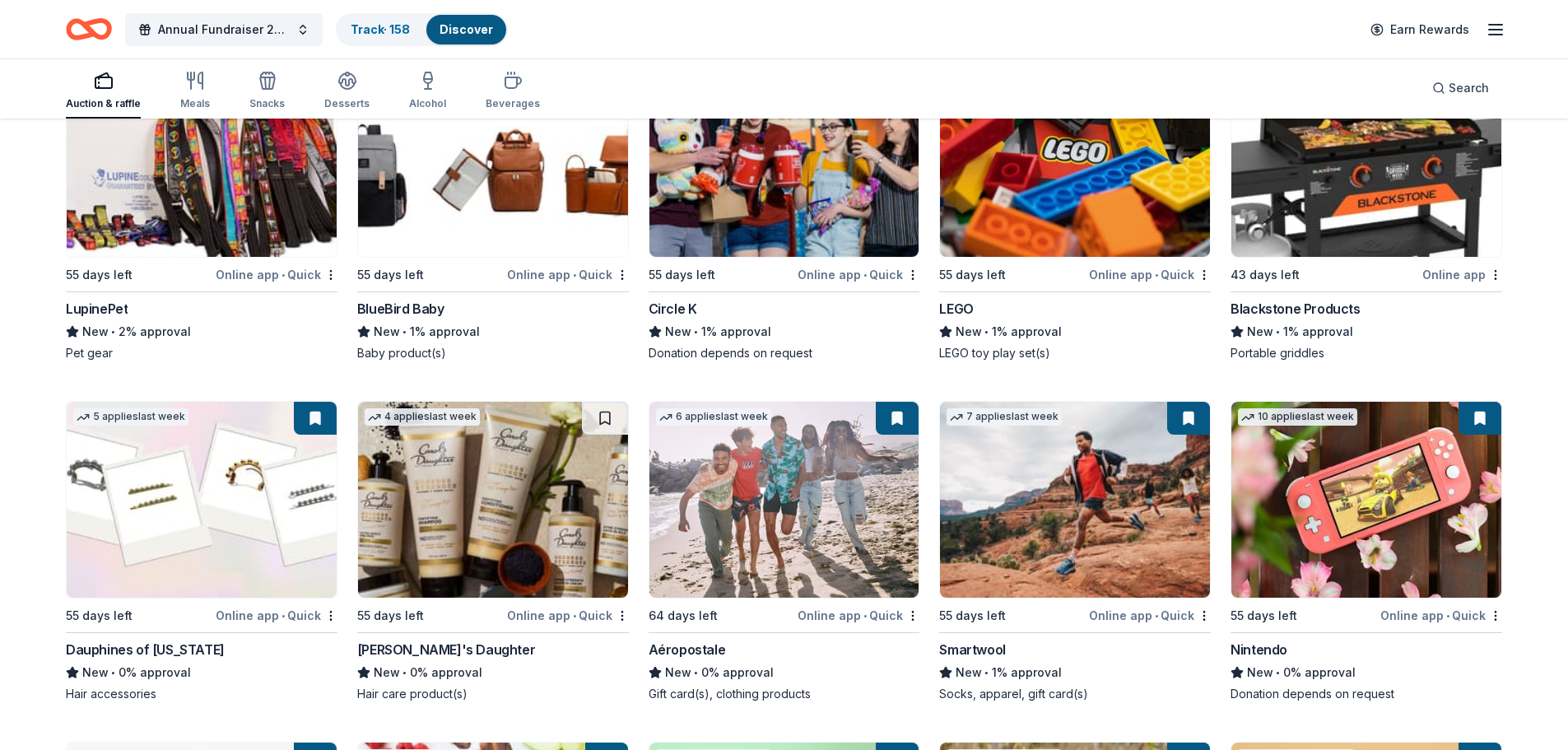
scroll to position [19882, 0]
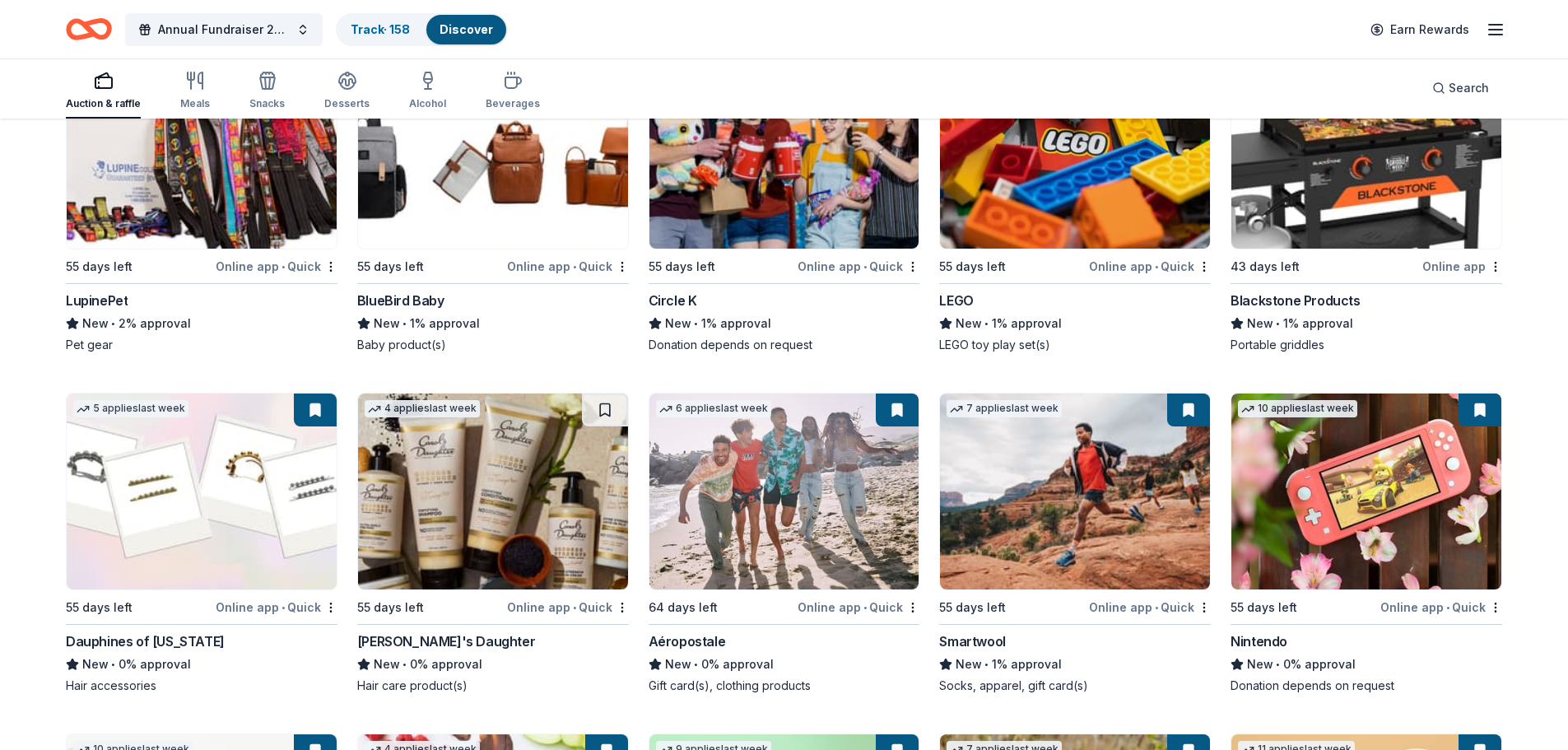
click at [523, 482] on img at bounding box center [493, 492] width 270 height 196
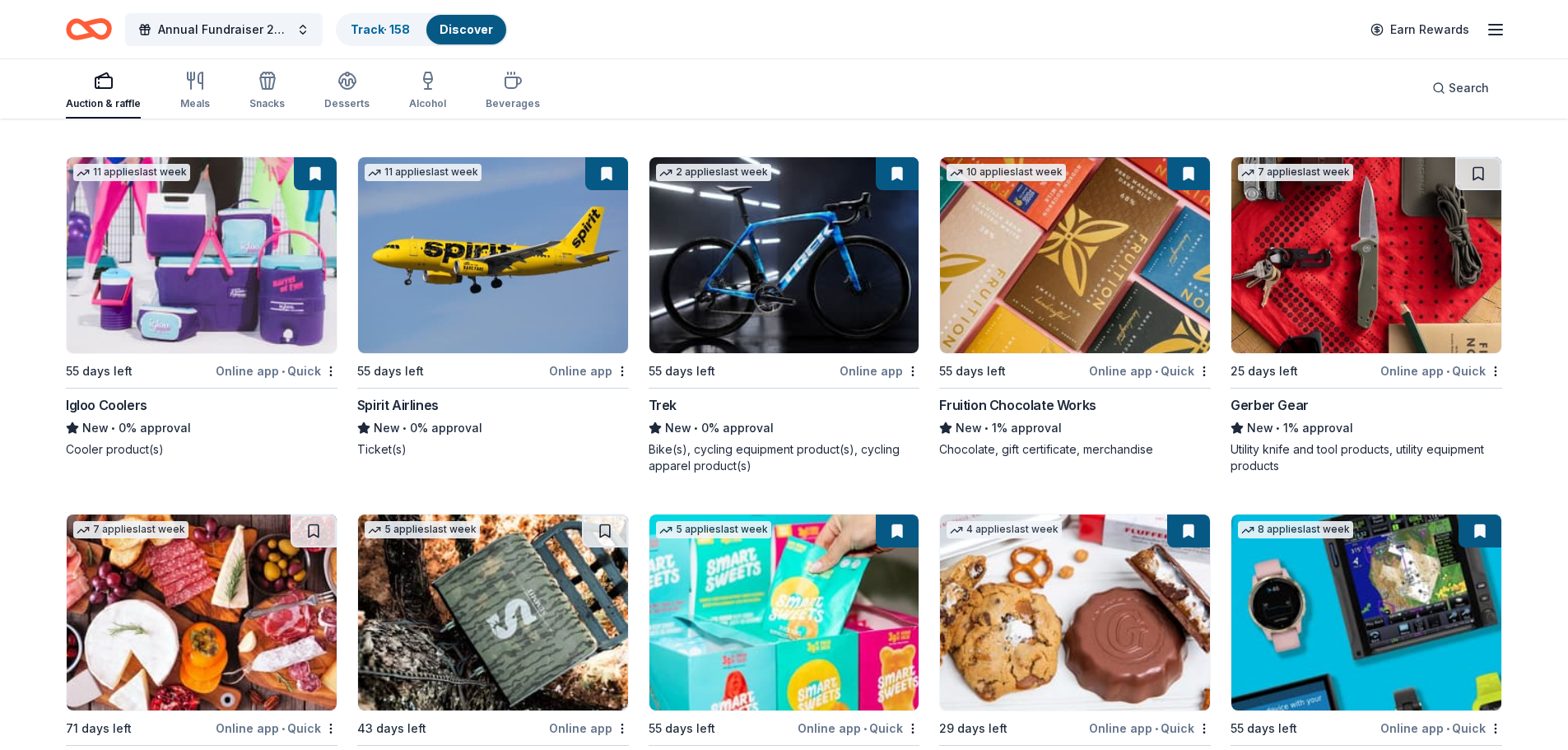
scroll to position [18647, 0]
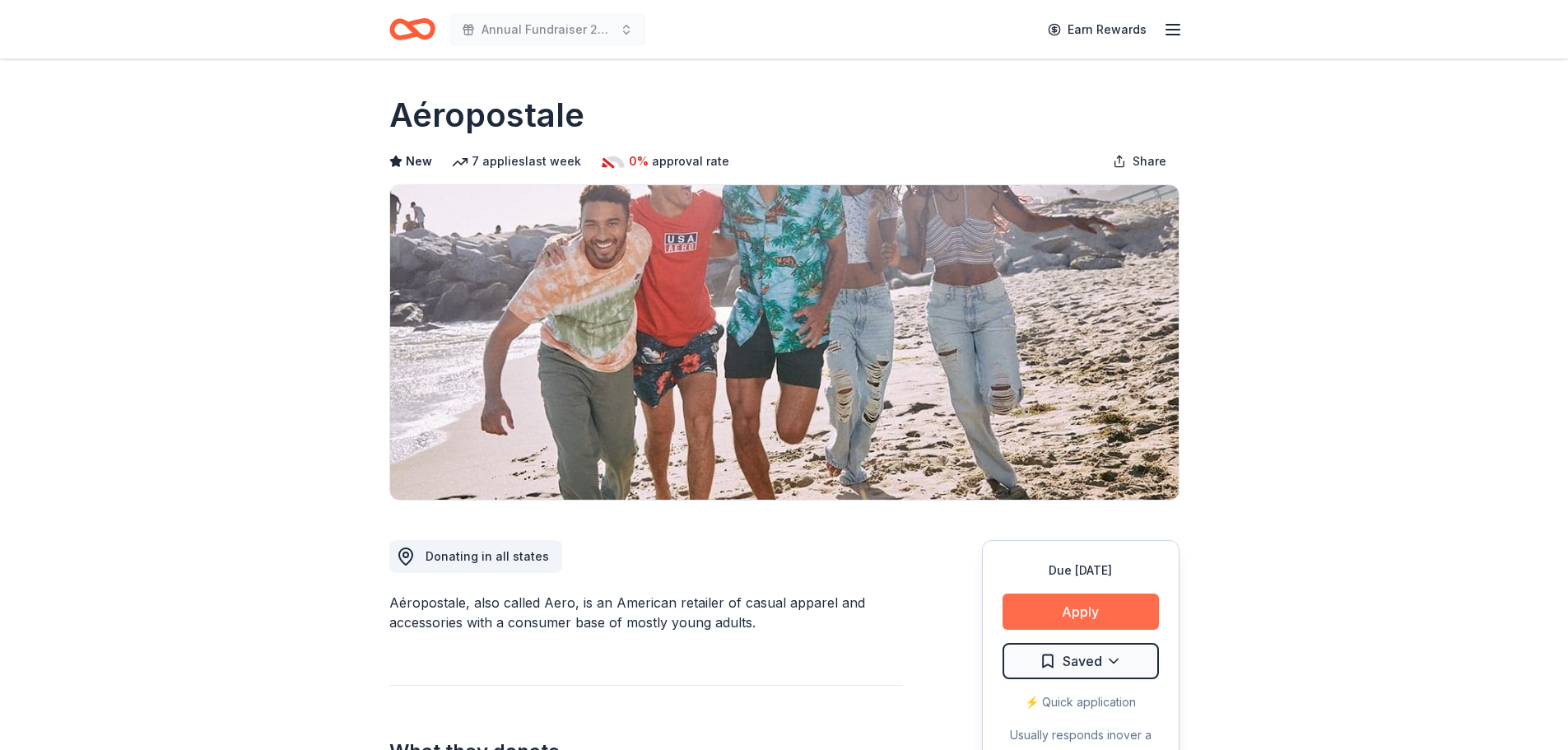
click at [1051, 609] on button "Apply" at bounding box center [1081, 612] width 156 height 36
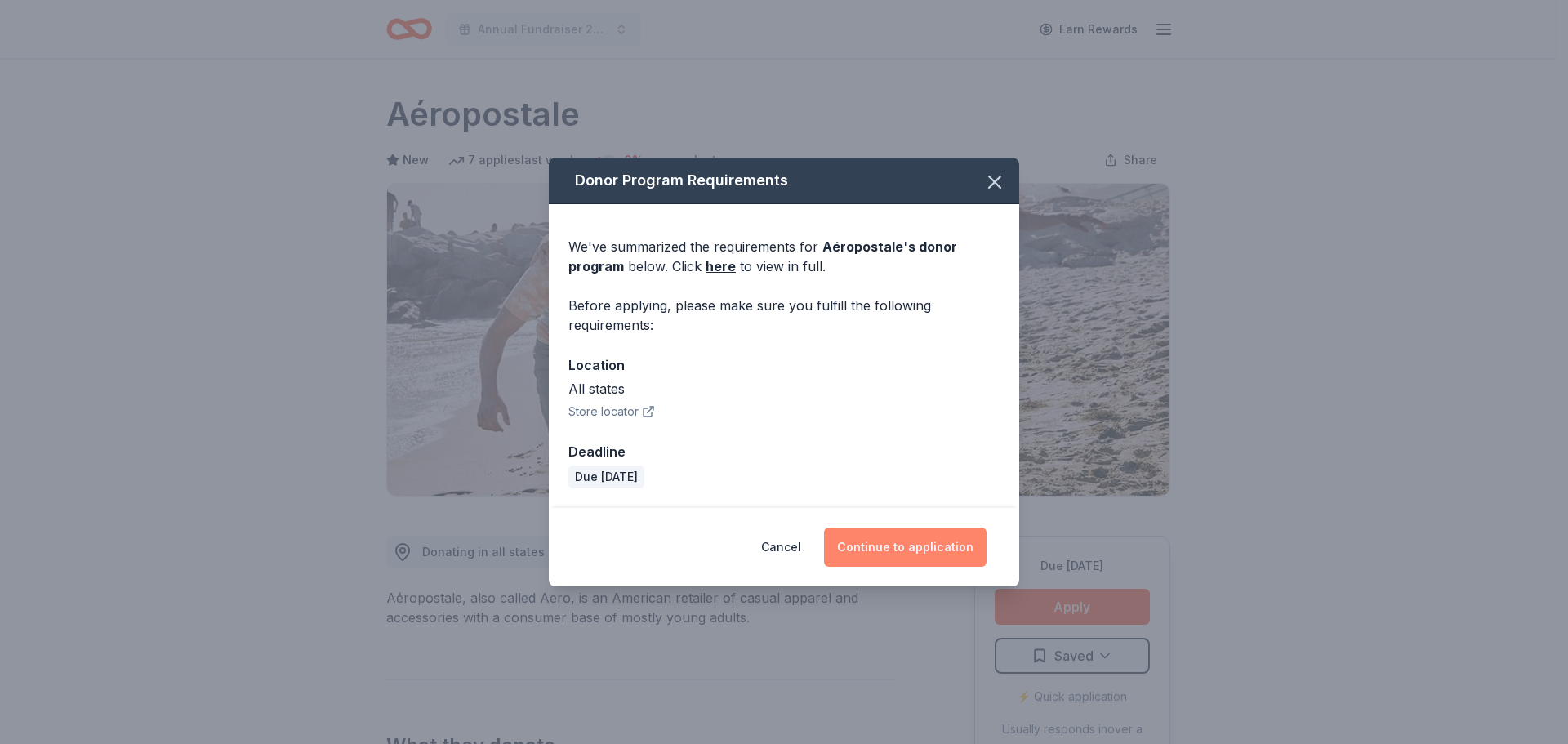
click at [926, 556] on button "Continue to application" at bounding box center [905, 547] width 162 height 39
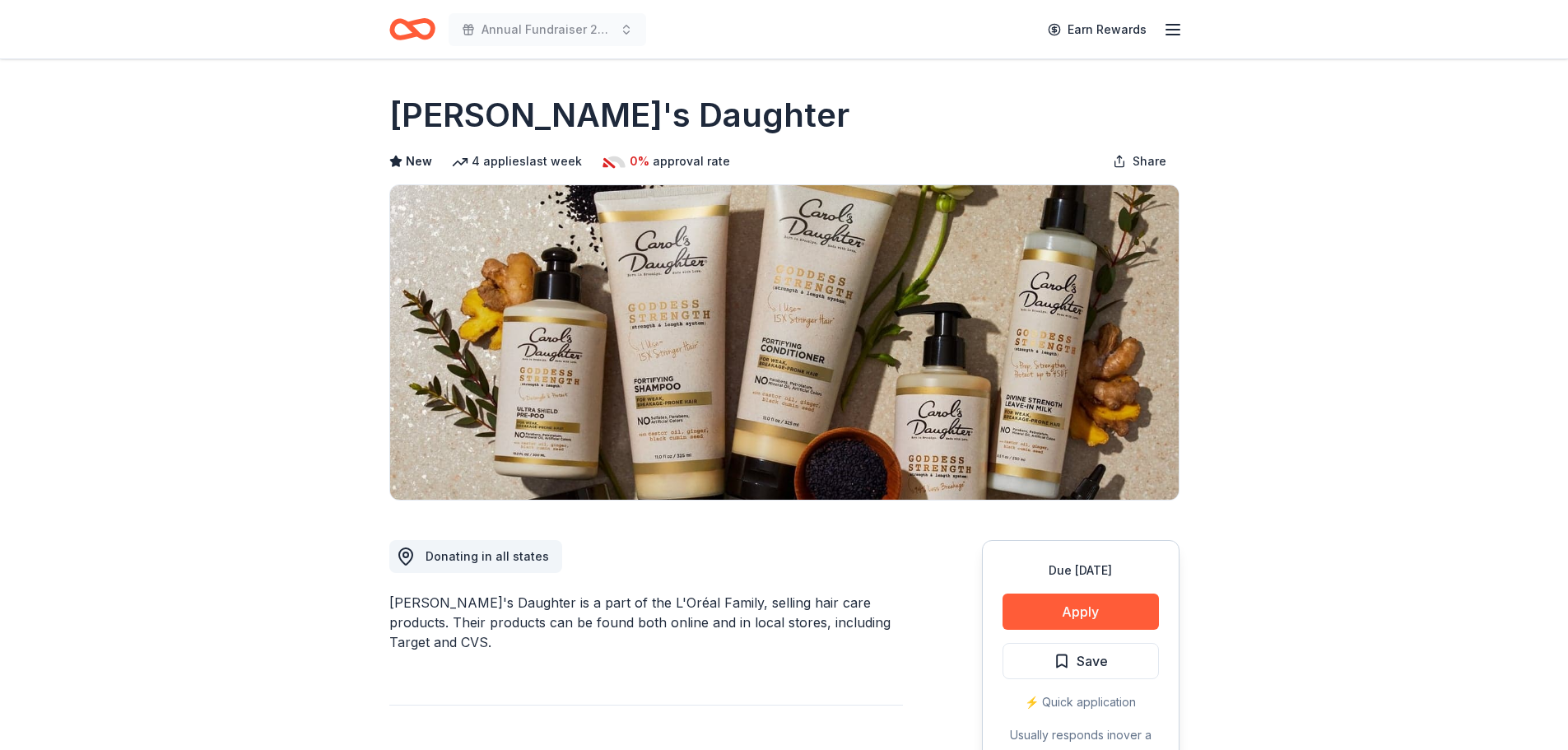
click at [416, 35] on icon "Home" at bounding box center [419, 29] width 25 height 16
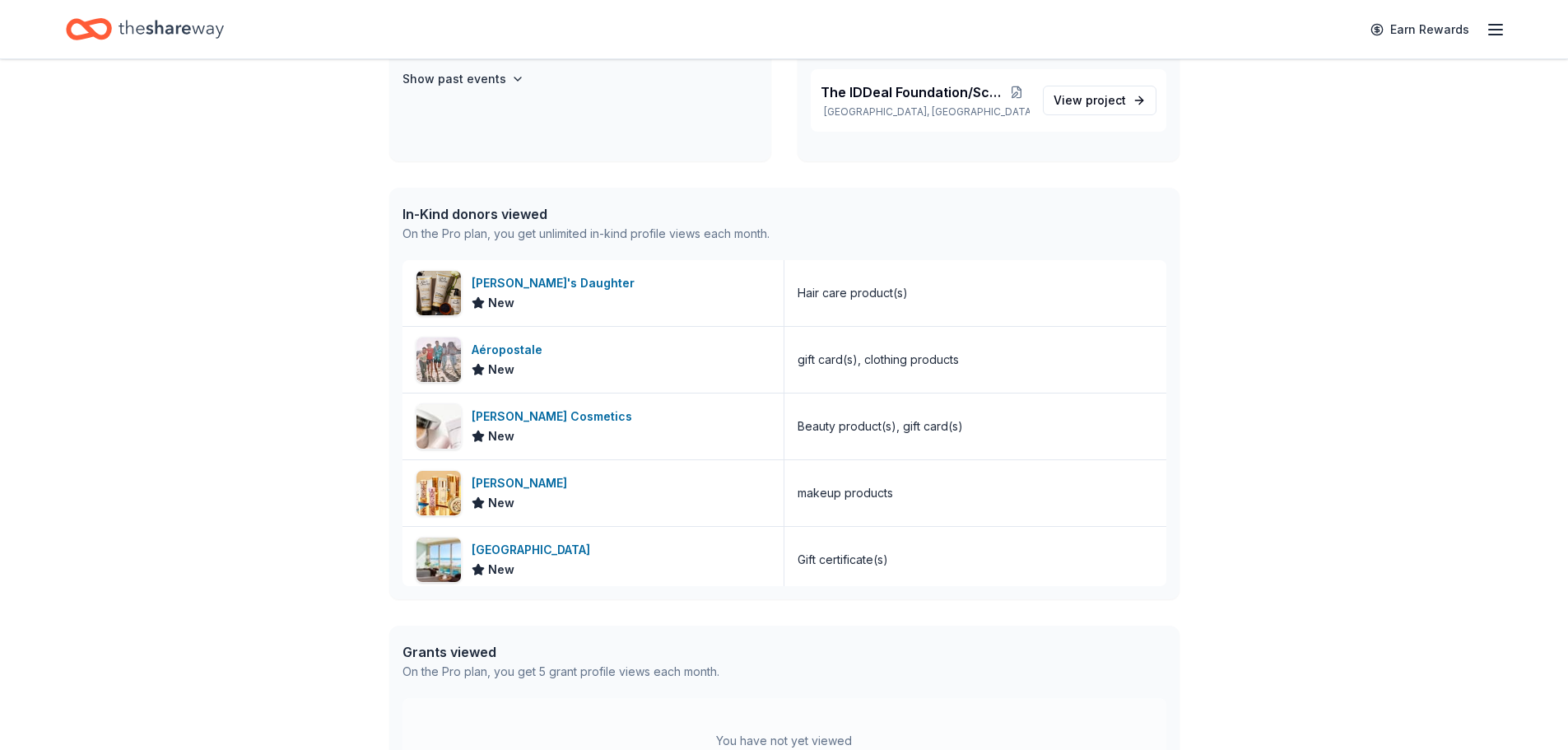
scroll to position [412, 0]
